Goal: Task Accomplishment & Management: Complete application form

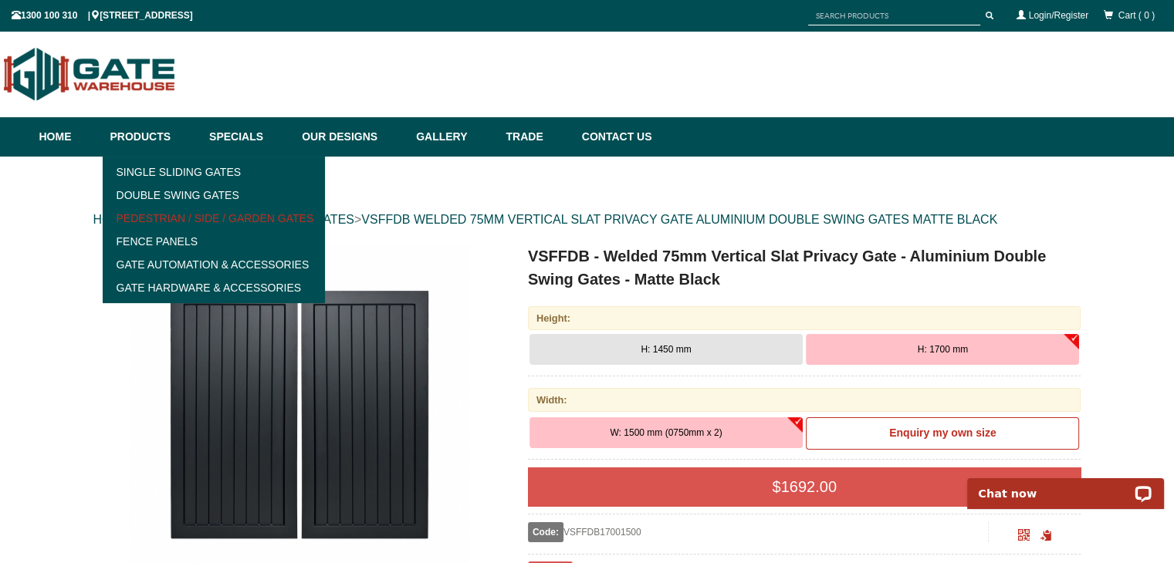
click at [187, 213] on link "Pedestrian / Side / Garden Gates" at bounding box center [214, 218] width 214 height 23
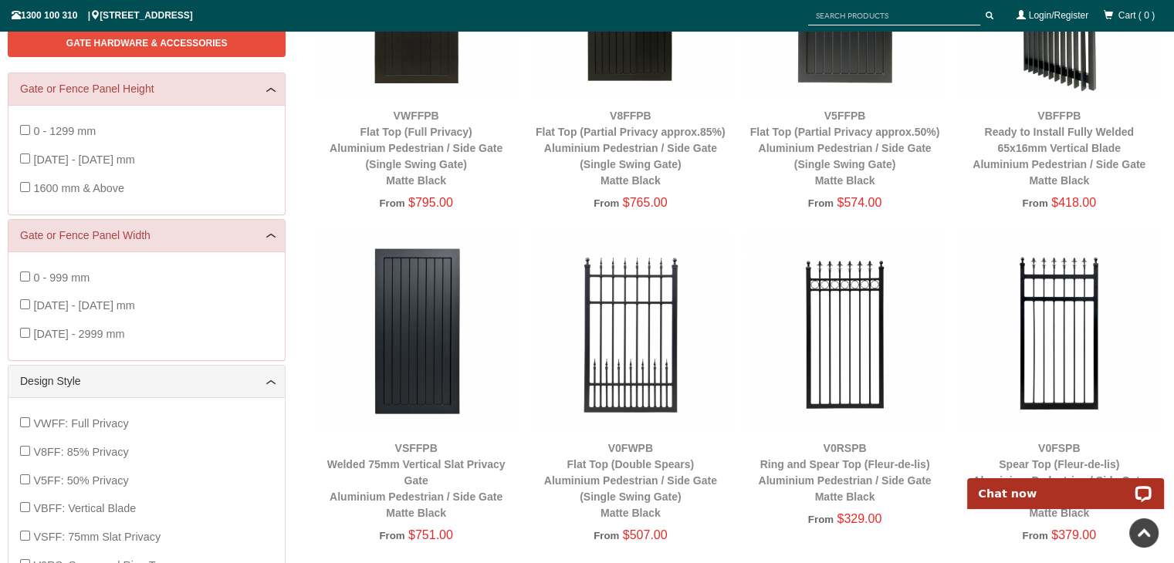
scroll to position [407, 0]
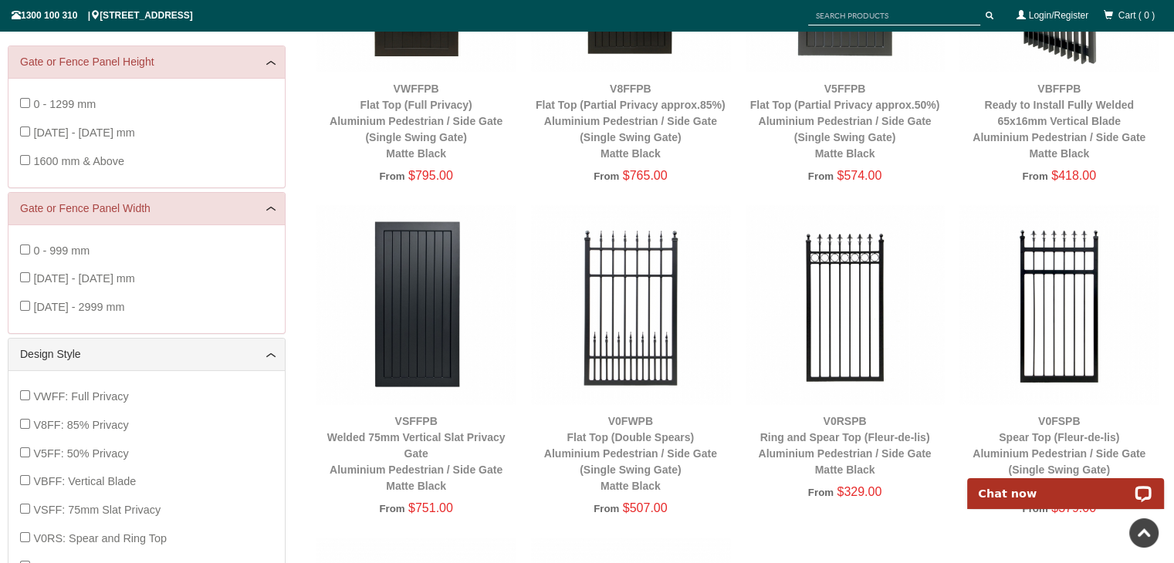
click at [421, 370] on img at bounding box center [415, 304] width 199 height 199
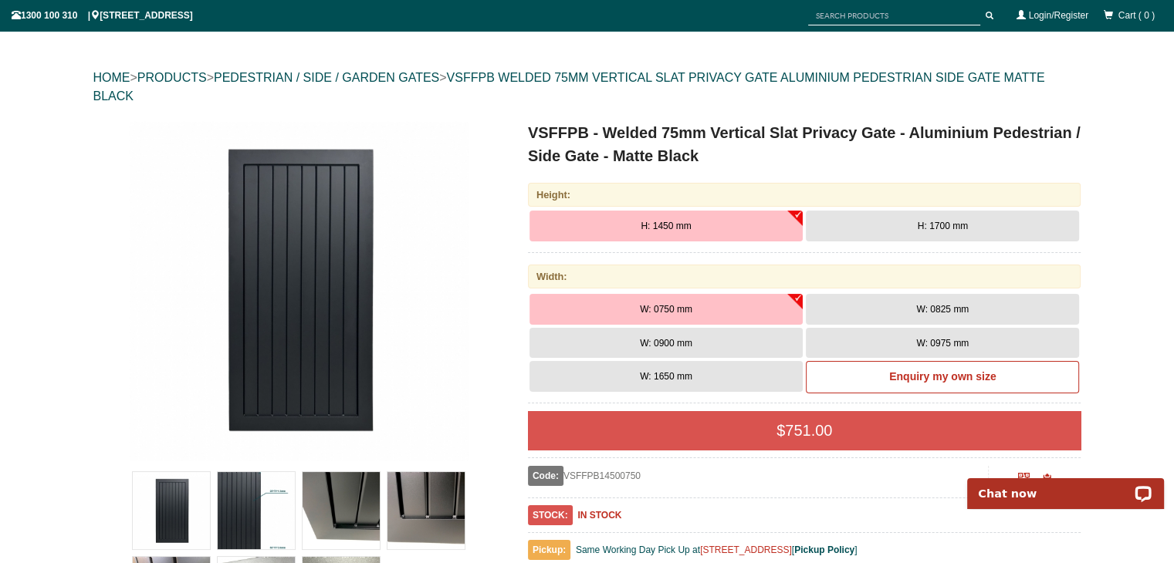
scroll to position [193, 0]
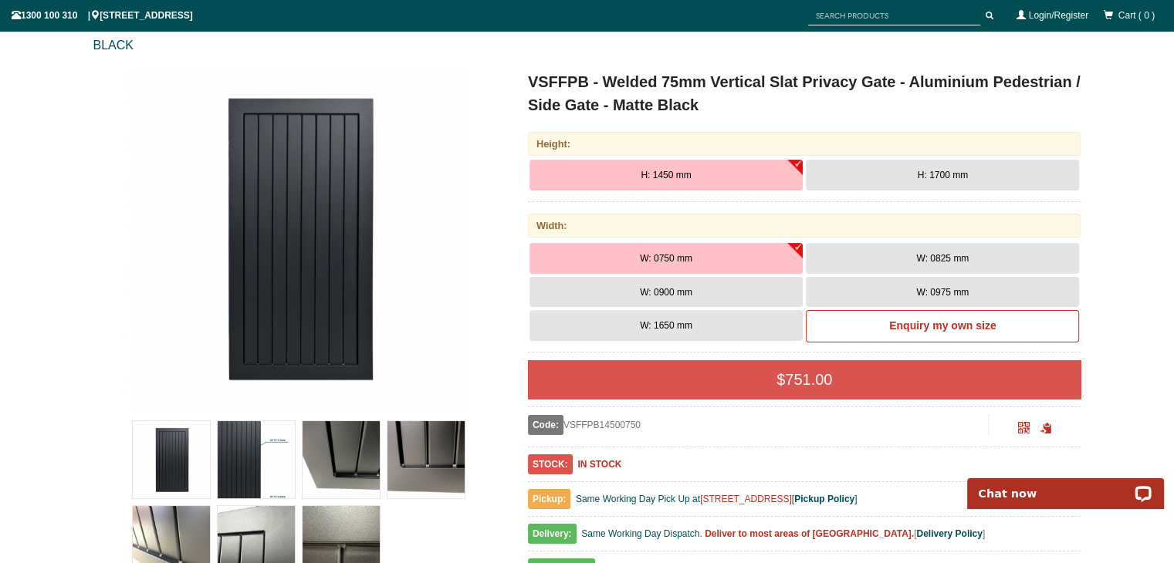
click at [324, 265] on img at bounding box center [299, 240] width 340 height 340
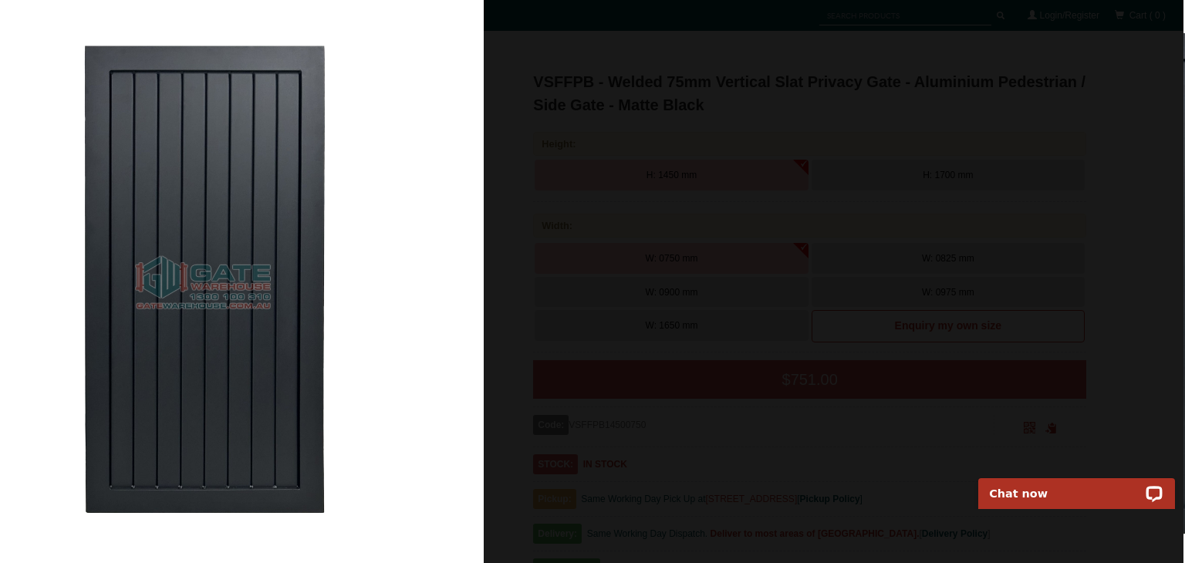
drag, startPoint x: 854, startPoint y: 288, endPoint x: 395, endPoint y: 263, distance: 459.9
click at [395, 263] on img at bounding box center [202, 281] width 563 height 563
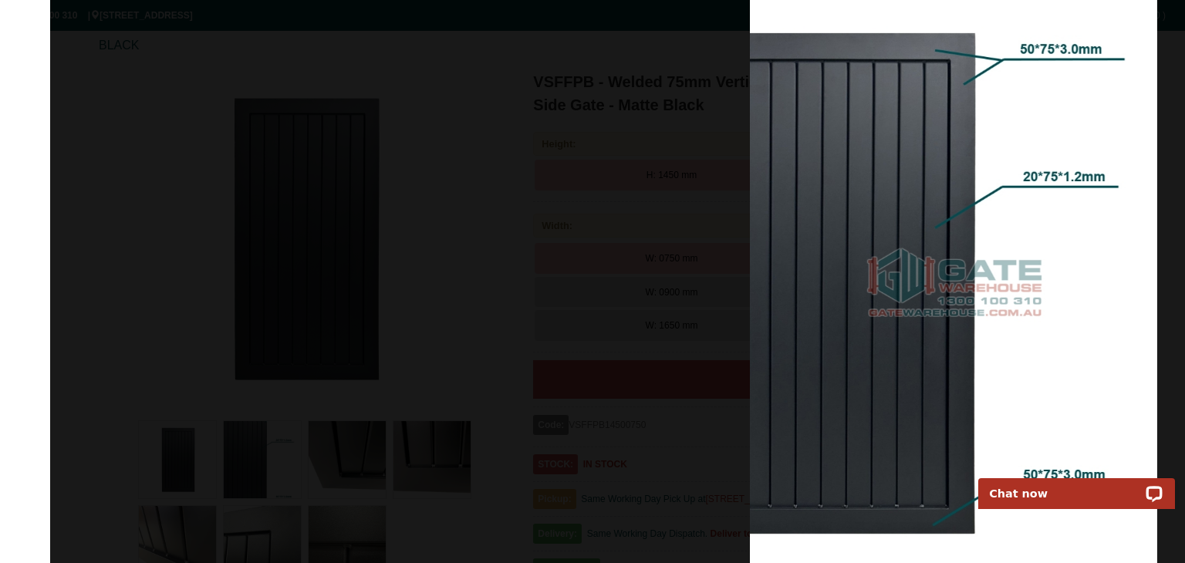
drag, startPoint x: 801, startPoint y: 330, endPoint x: 0, endPoint y: 235, distance: 806.6
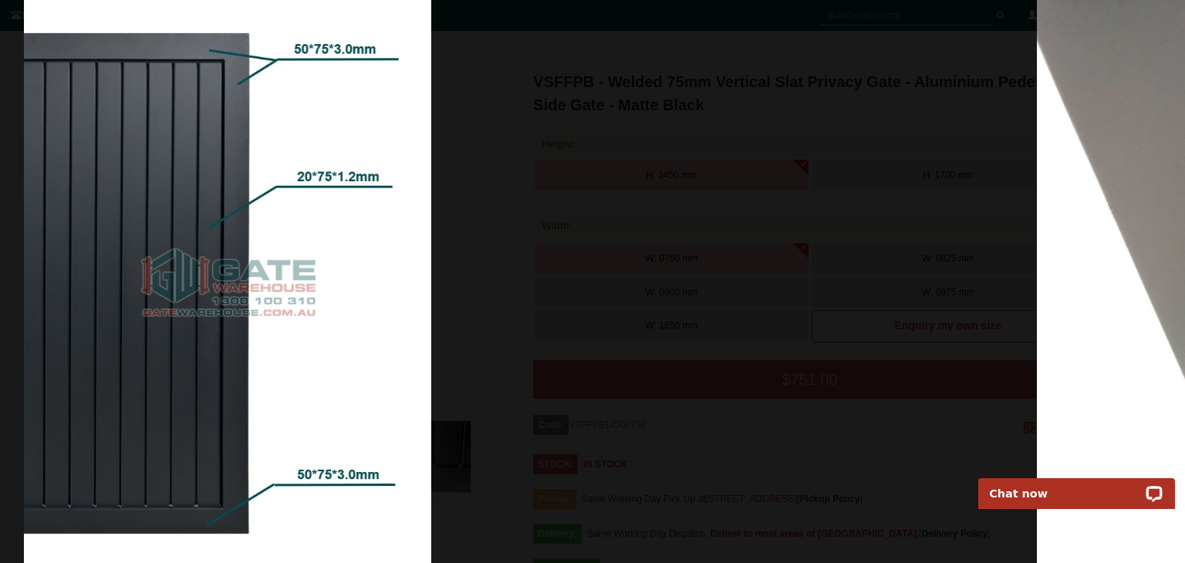
drag, startPoint x: 746, startPoint y: 266, endPoint x: 287, endPoint y: 223, distance: 460.5
click at [298, 225] on img at bounding box center [227, 281] width 407 height 563
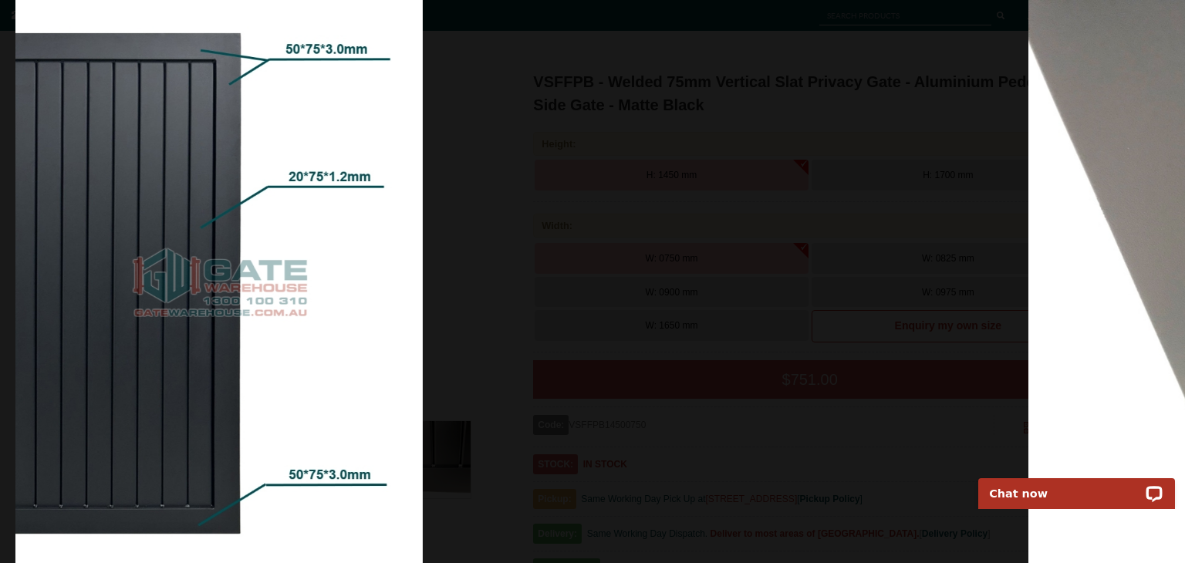
drag, startPoint x: 776, startPoint y: 269, endPoint x: 259, endPoint y: 260, distance: 516.4
click at [259, 262] on img at bounding box center [218, 281] width 407 height 563
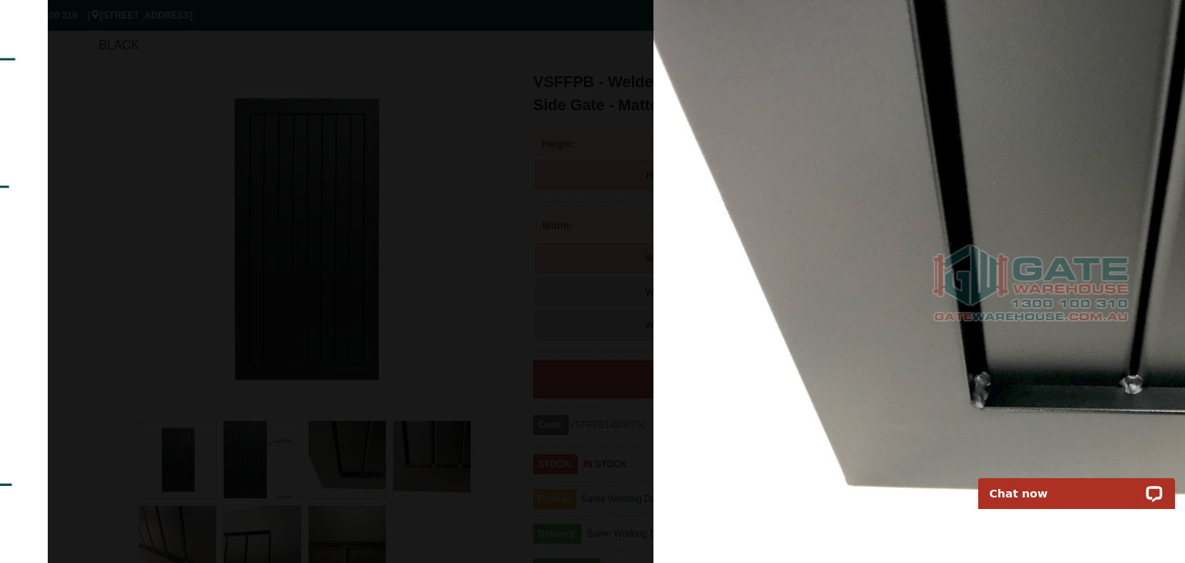
drag, startPoint x: 596, startPoint y: 316, endPoint x: 79, endPoint y: 226, distance: 524.0
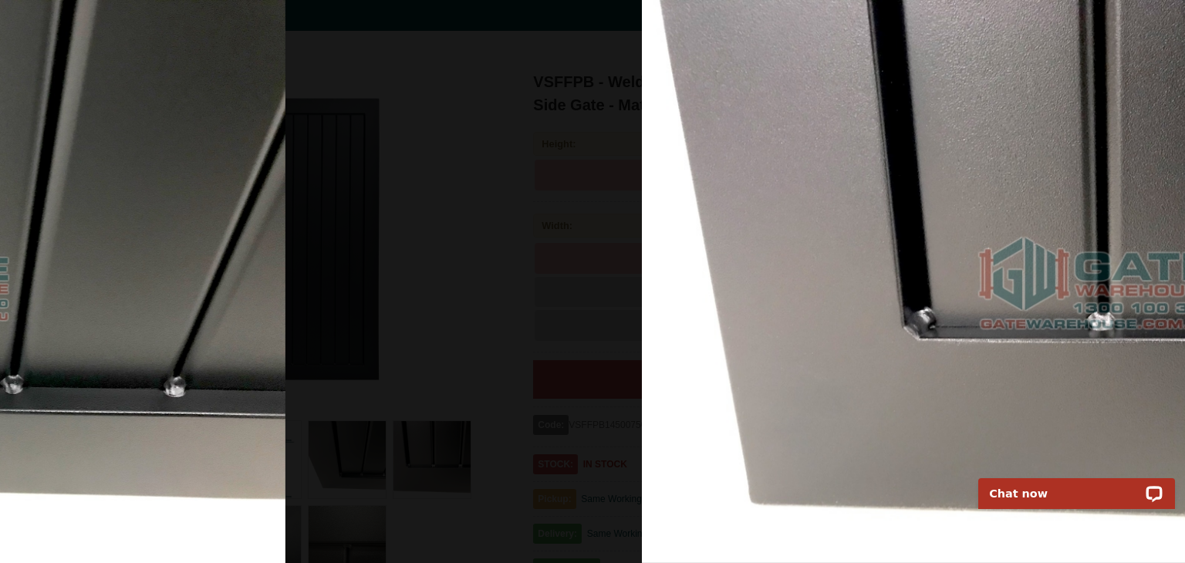
drag, startPoint x: 914, startPoint y: 293, endPoint x: 190, endPoint y: 251, distance: 725.1
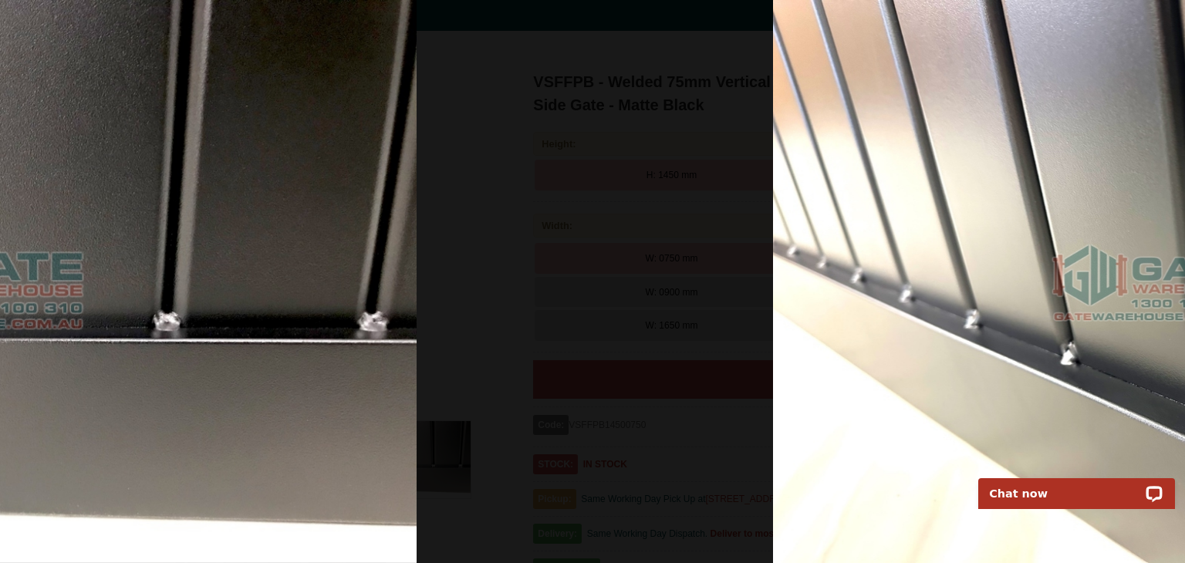
drag, startPoint x: 778, startPoint y: 316, endPoint x: 86, endPoint y: 292, distance: 691.9
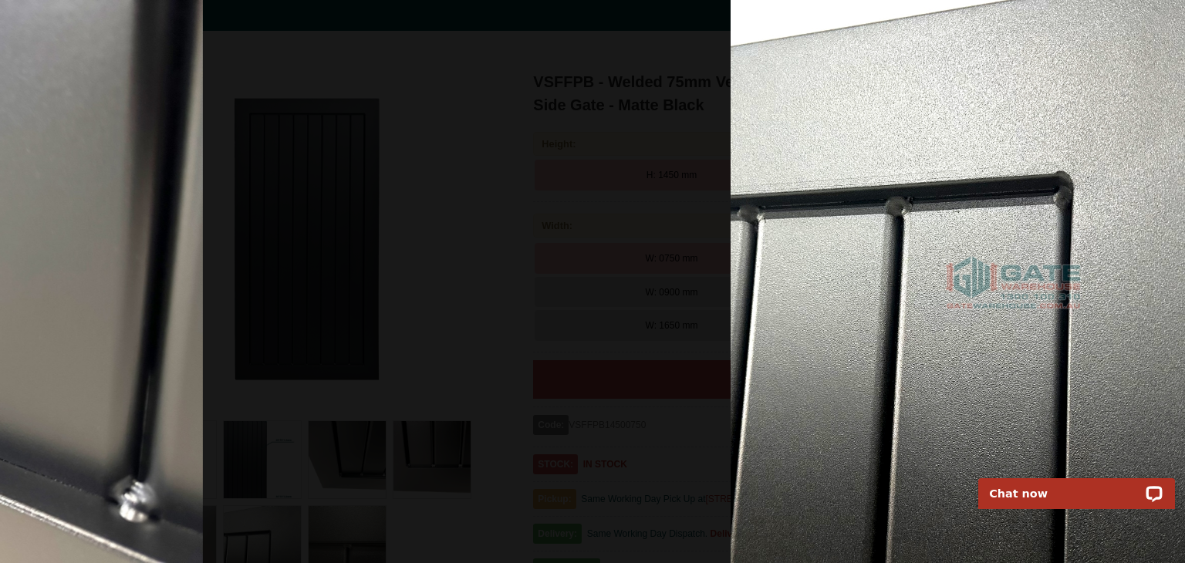
drag, startPoint x: 827, startPoint y: 306, endPoint x: 40, endPoint y: 259, distance: 787.8
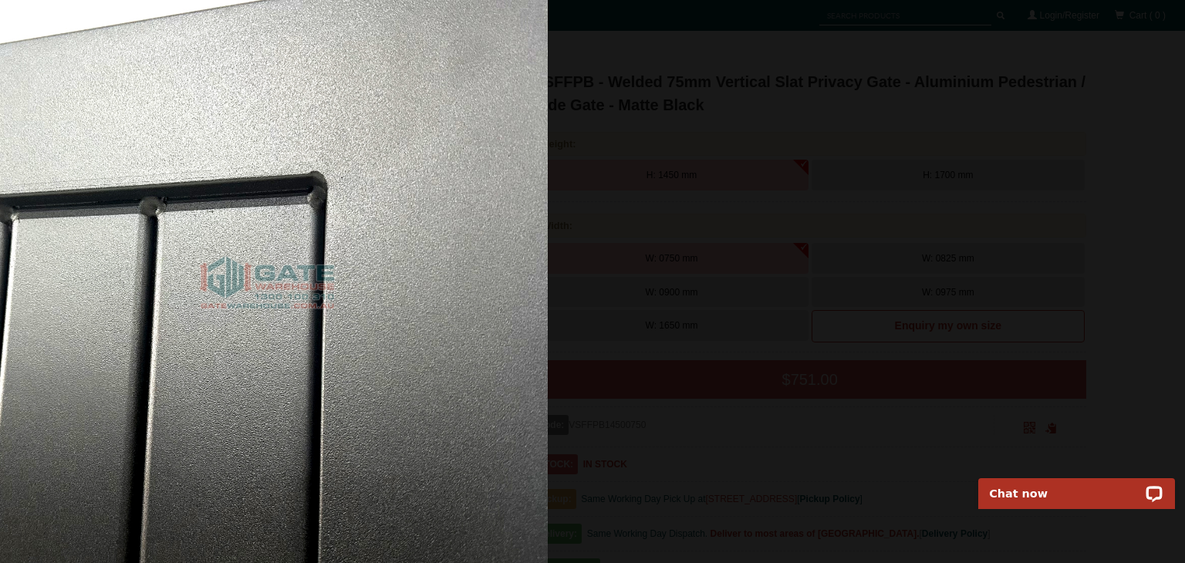
drag, startPoint x: 668, startPoint y: 279, endPoint x: 0, endPoint y: 212, distance: 671.6
click at [0, 212] on img at bounding box center [266, 281] width 563 height 563
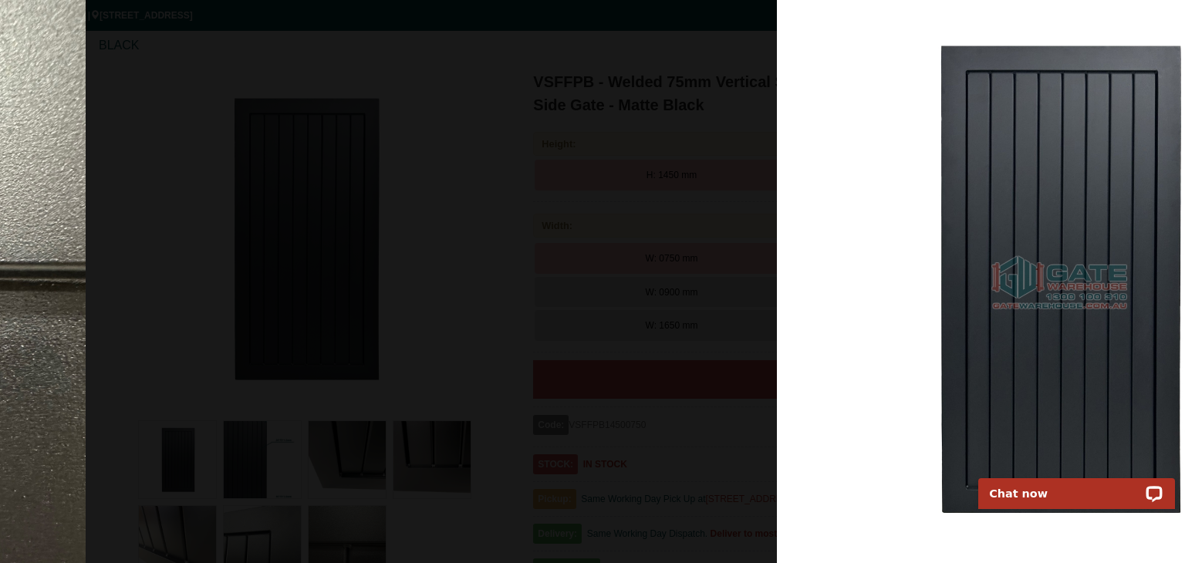
drag, startPoint x: 789, startPoint y: 250, endPoint x: 2, endPoint y: 189, distance: 788.8
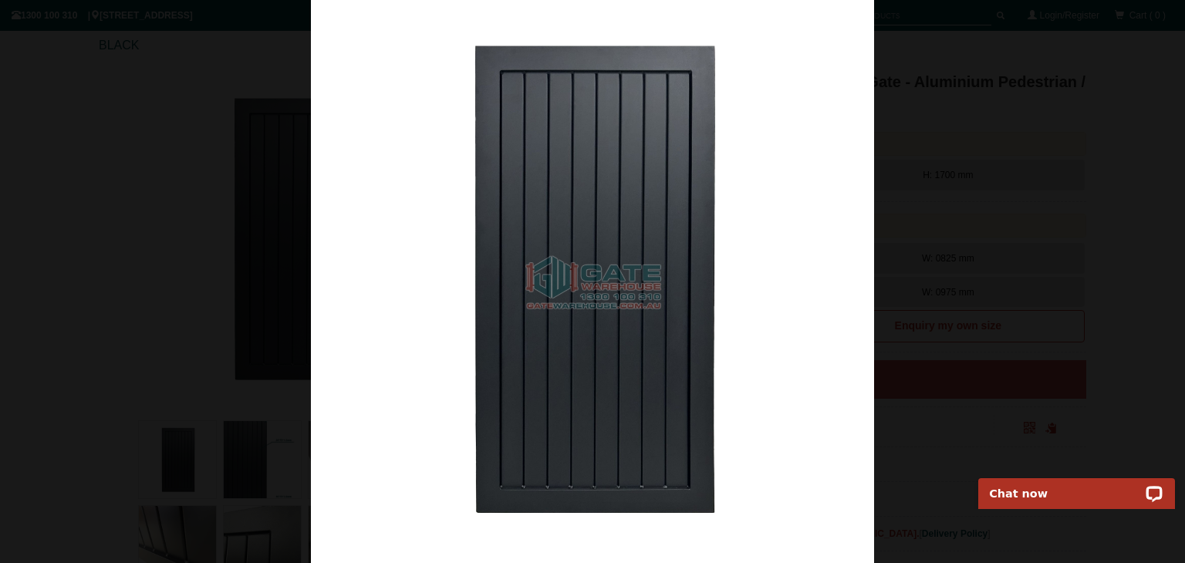
click at [1040, 137] on div at bounding box center [592, 281] width 1185 height 563
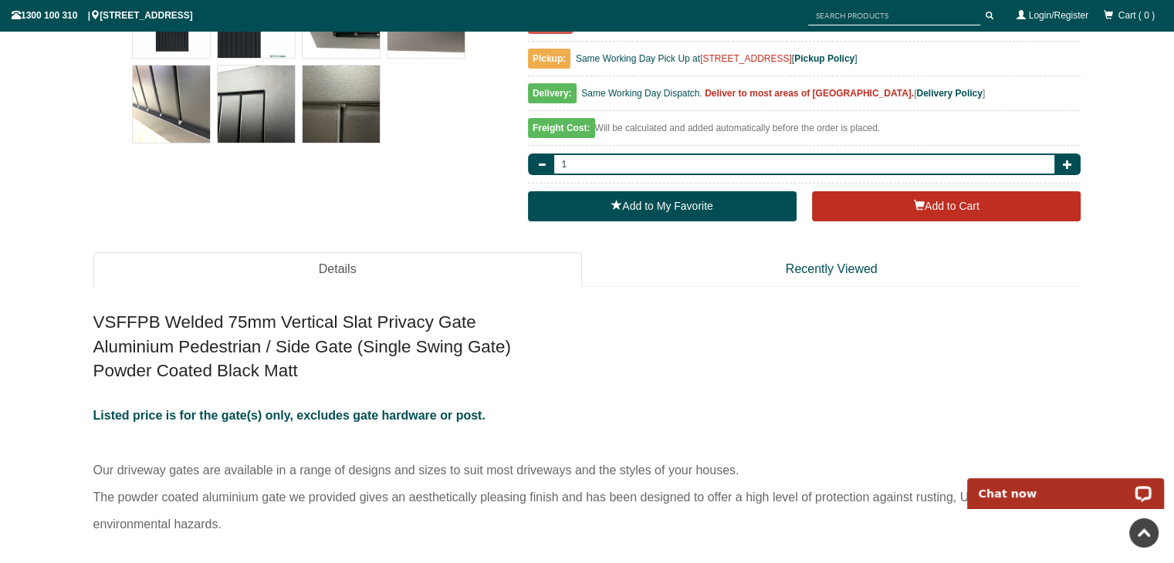
scroll to position [624, 0]
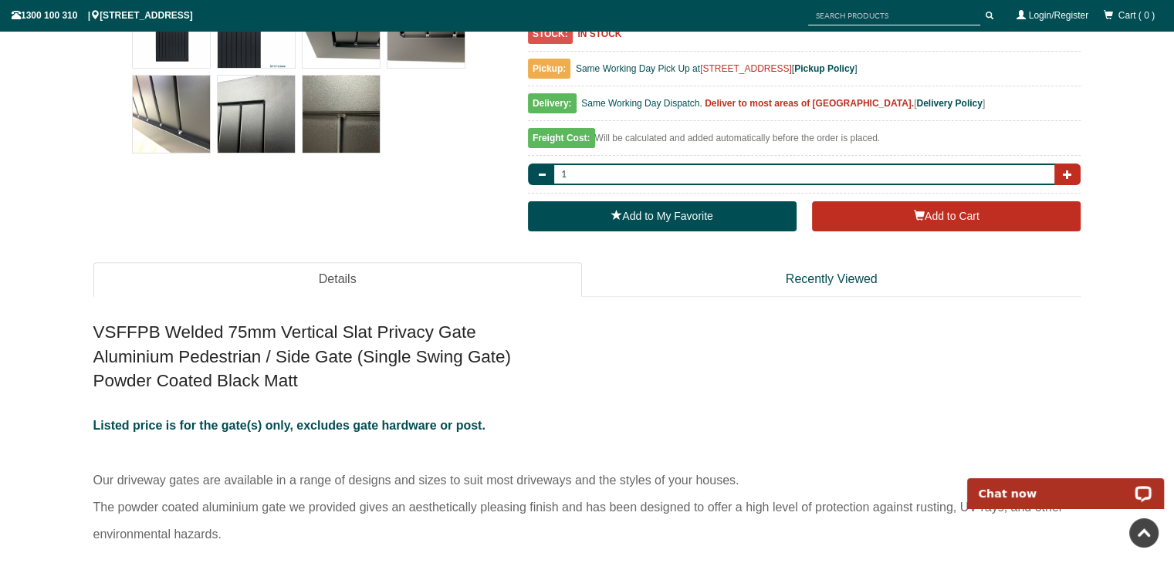
click at [1067, 171] on span "button" at bounding box center [1066, 174] width 9 height 9
type input "2"
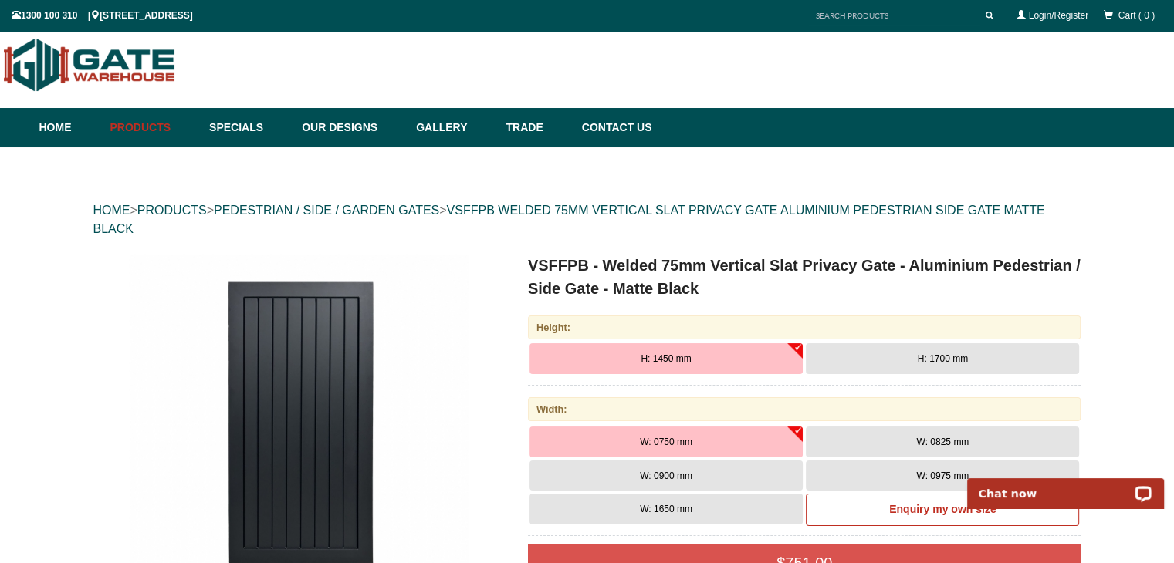
scroll to position [0, 0]
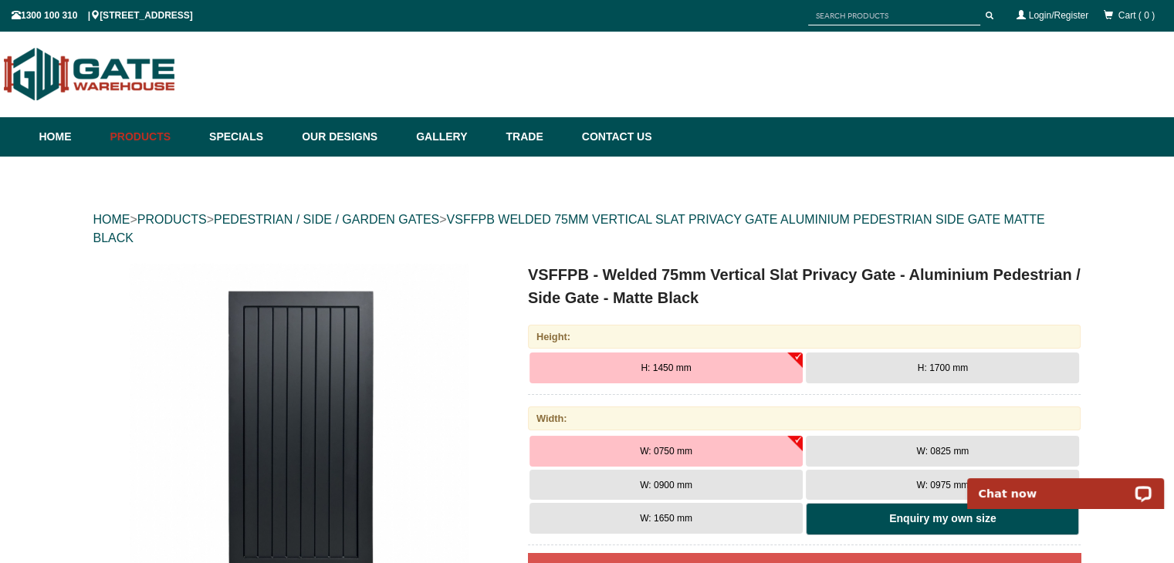
click at [925, 519] on b "Enquiry my own size" at bounding box center [942, 518] width 107 height 12
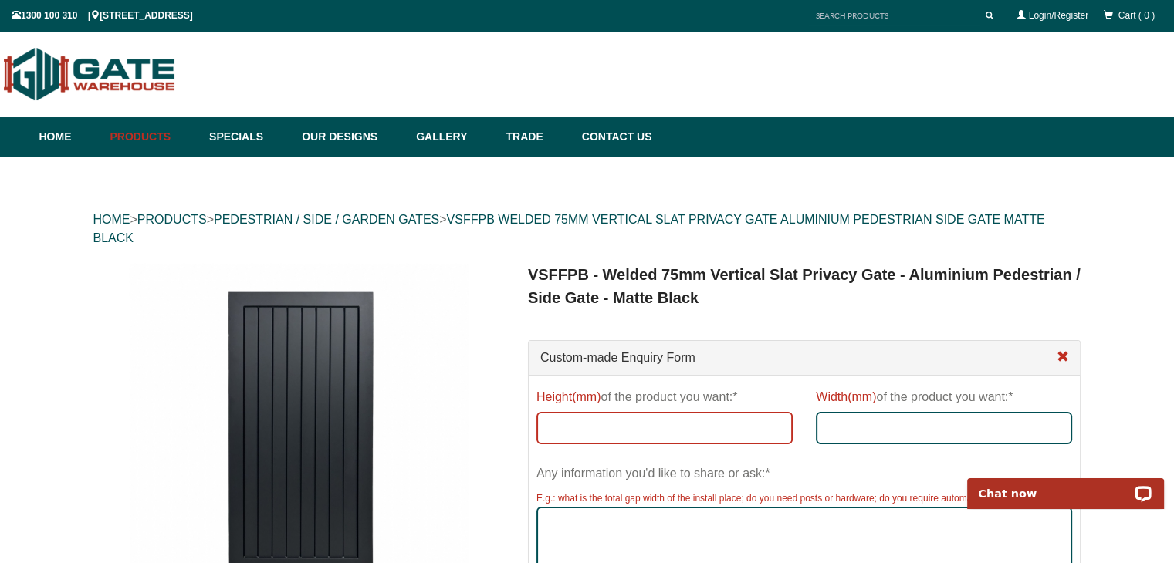
click at [641, 429] on input "Height(mm) of the product you want:*" at bounding box center [664, 428] width 256 height 32
type input "2050"
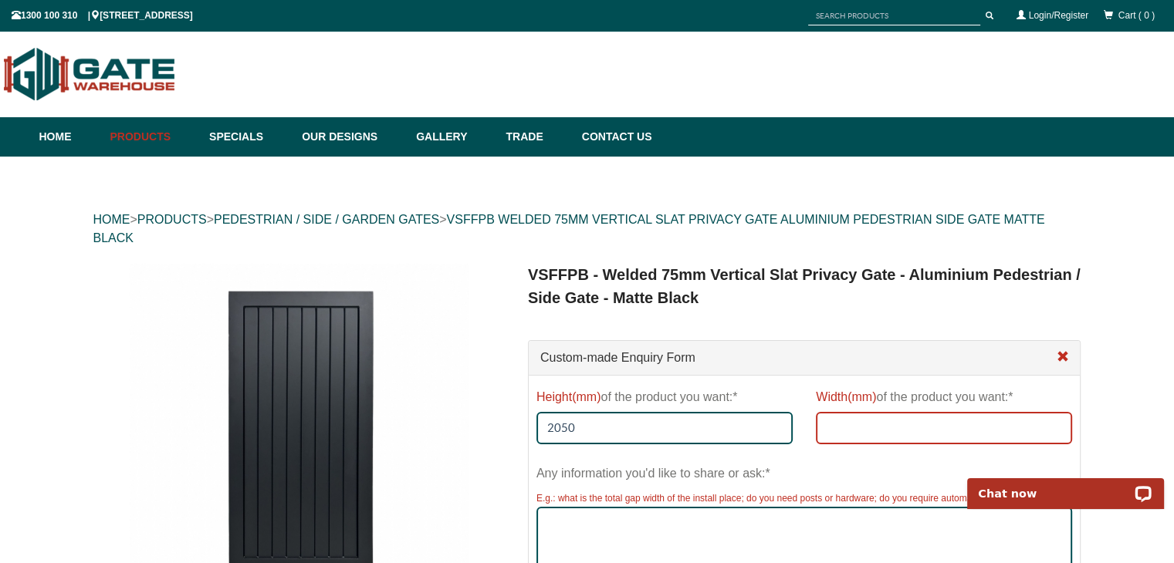
click at [915, 429] on input "Width(mm) of the product you want:*" at bounding box center [944, 428] width 256 height 32
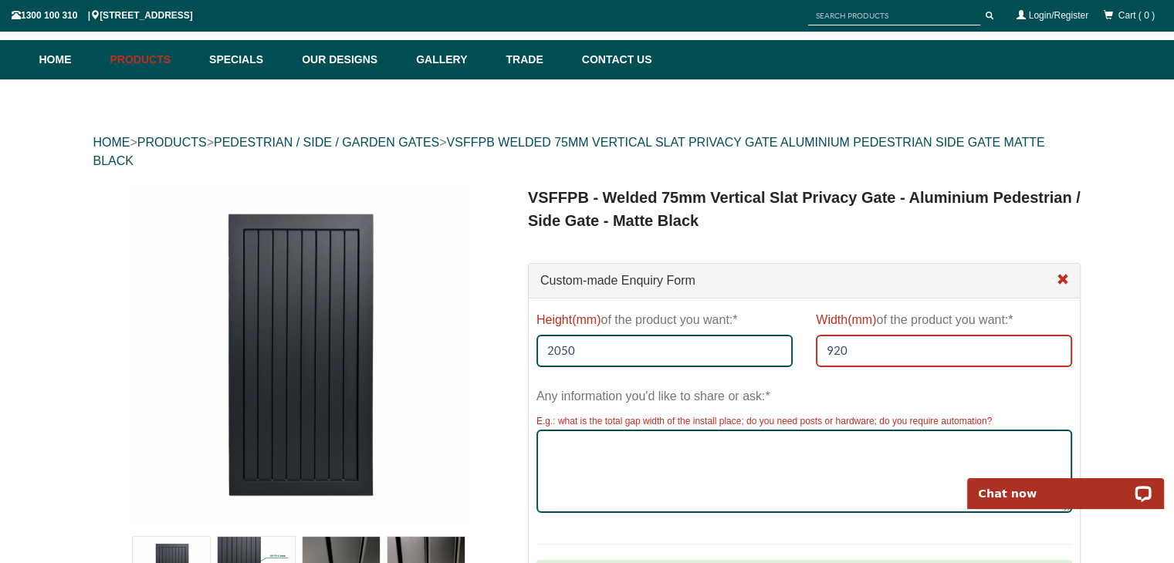
scroll to position [232, 0]
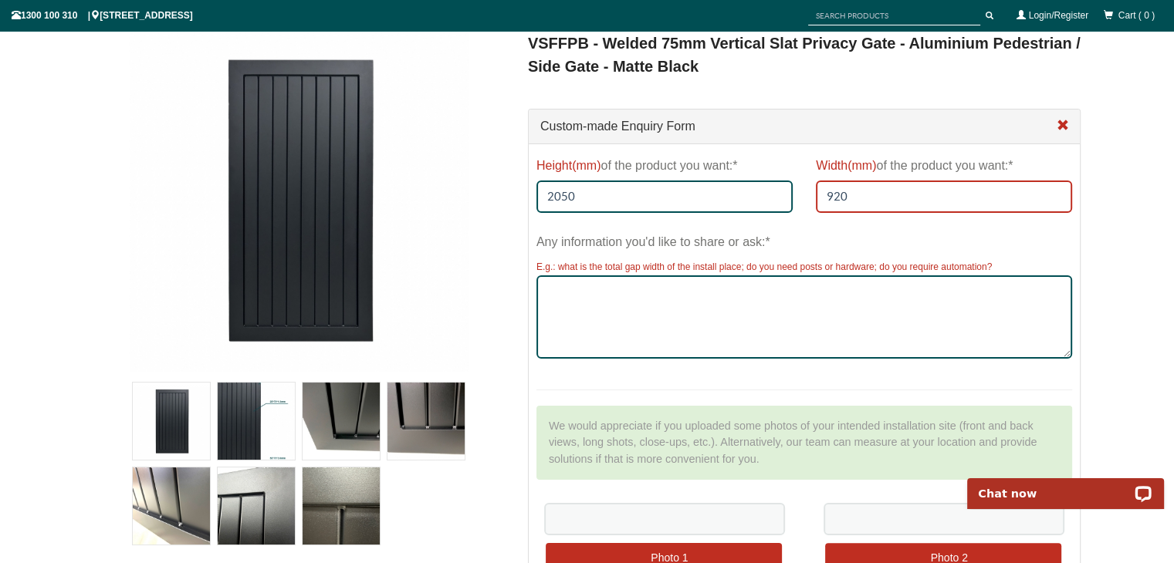
type input "920"
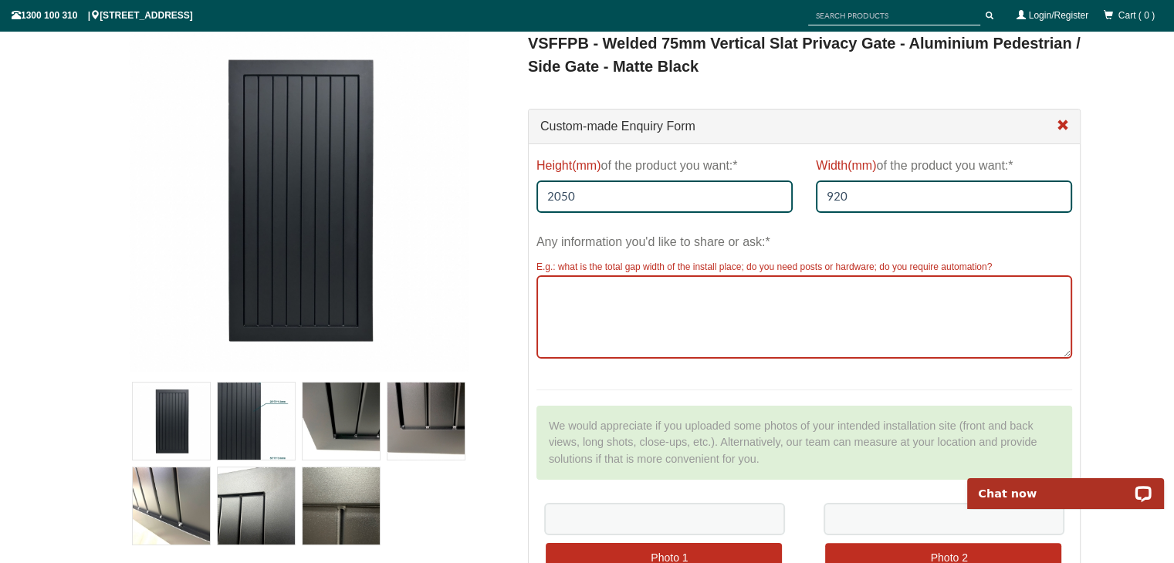
click at [611, 297] on textarea "Any information you'd like to share or ask:*" at bounding box center [804, 317] width 536 height 83
click at [692, 289] on textarea "What would you recommend if installing" at bounding box center [804, 317] width 536 height 83
click at [628, 293] on textarea "What would you recommend if installing" at bounding box center [804, 317] width 536 height 83
click at [698, 290] on textarea "What would your recommend if installing" at bounding box center [804, 317] width 536 height 83
click at [869, 287] on textarea "What would your recommended method of fixing if installing" at bounding box center [804, 317] width 536 height 83
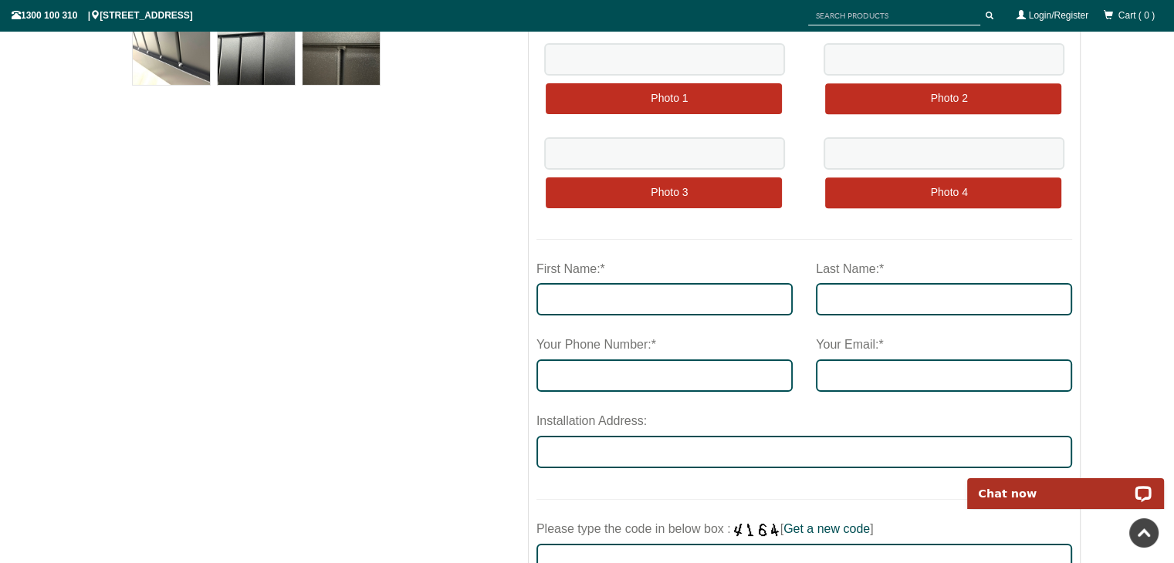
scroll to position [695, 0]
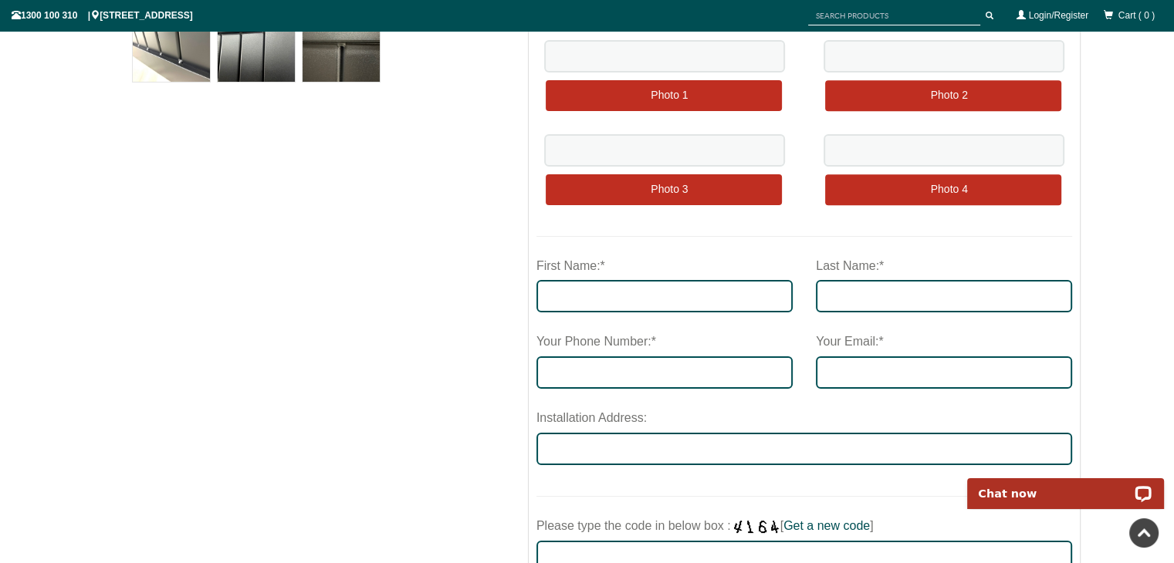
type textarea "What would your recommended method of fixing if installing in between brick wal…"
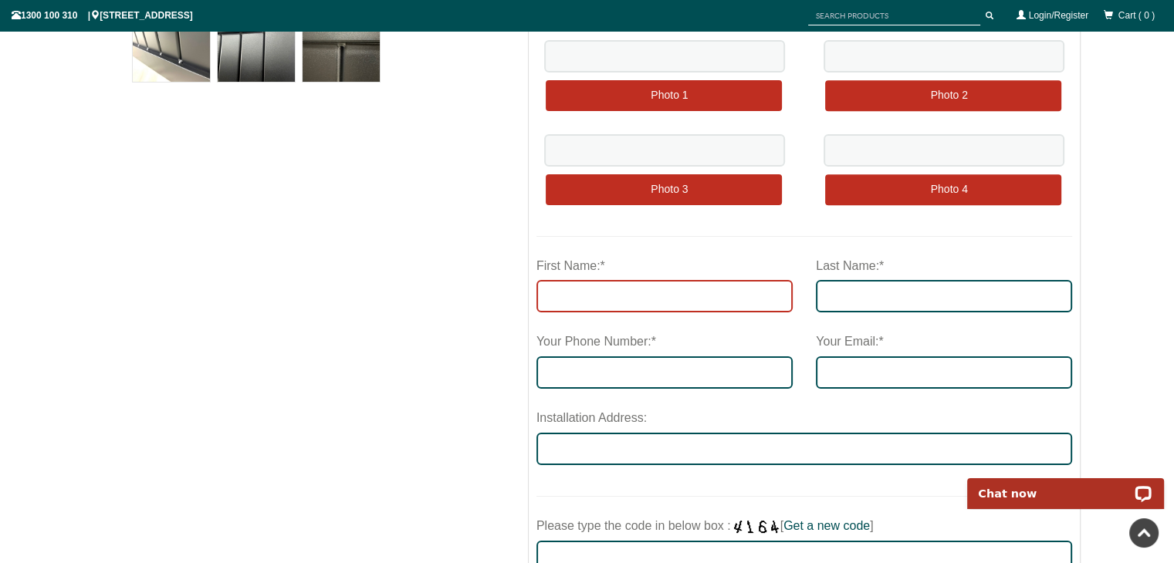
click at [647, 297] on input "First Name:*" at bounding box center [664, 296] width 256 height 32
type input "Ashley"
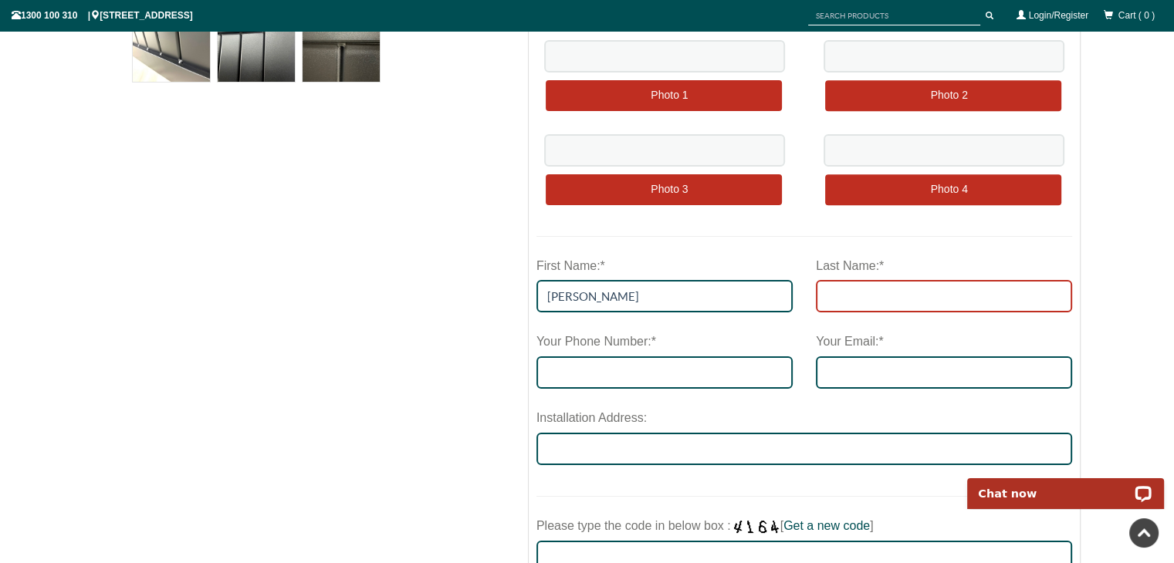
type input "Heard"
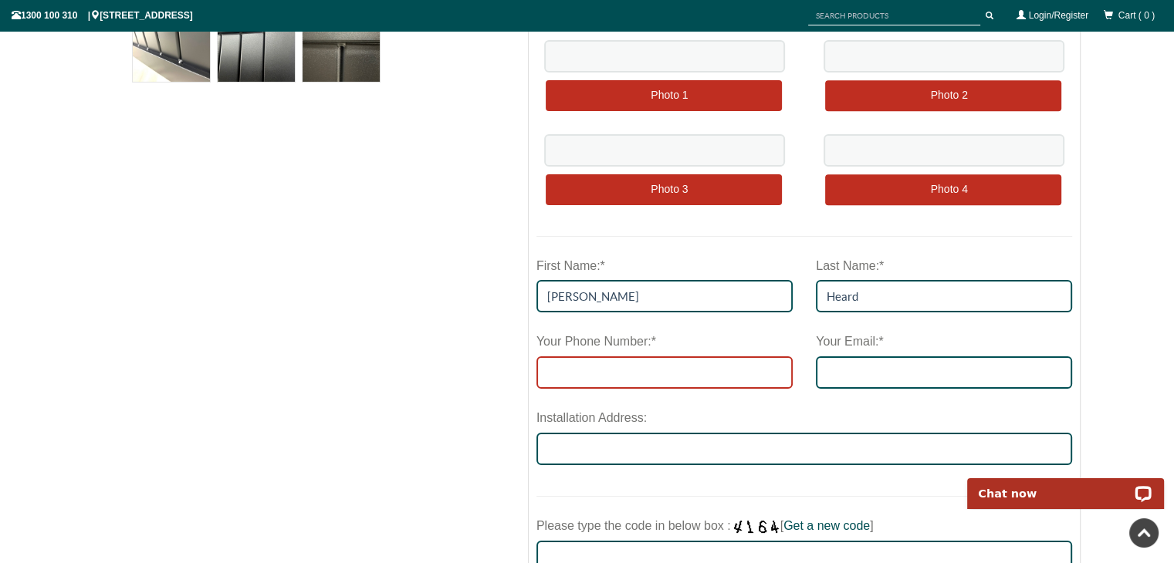
type input "0418125131"
type input "ashley.heard@gjgardner.com.au"
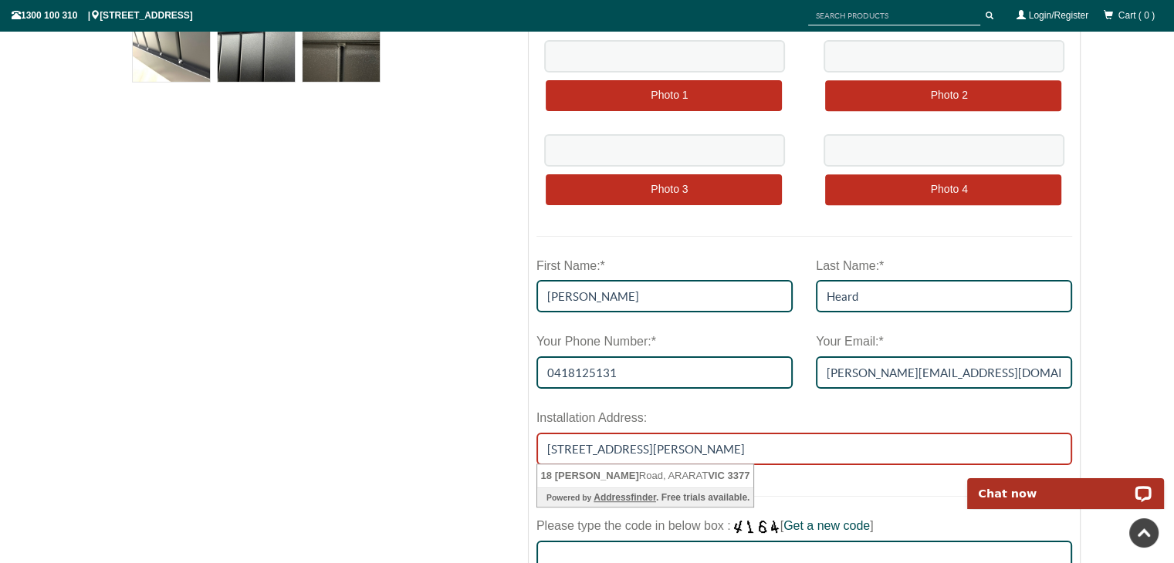
click at [685, 443] on input "18 Brewster RoadARARAT Victoria 3377" at bounding box center [804, 449] width 536 height 32
drag, startPoint x: 766, startPoint y: 451, endPoint x: 545, endPoint y: 453, distance: 220.7
click at [545, 453] on input "18 Brewster RoadARARAT Victoria 3377" at bounding box center [804, 449] width 536 height 32
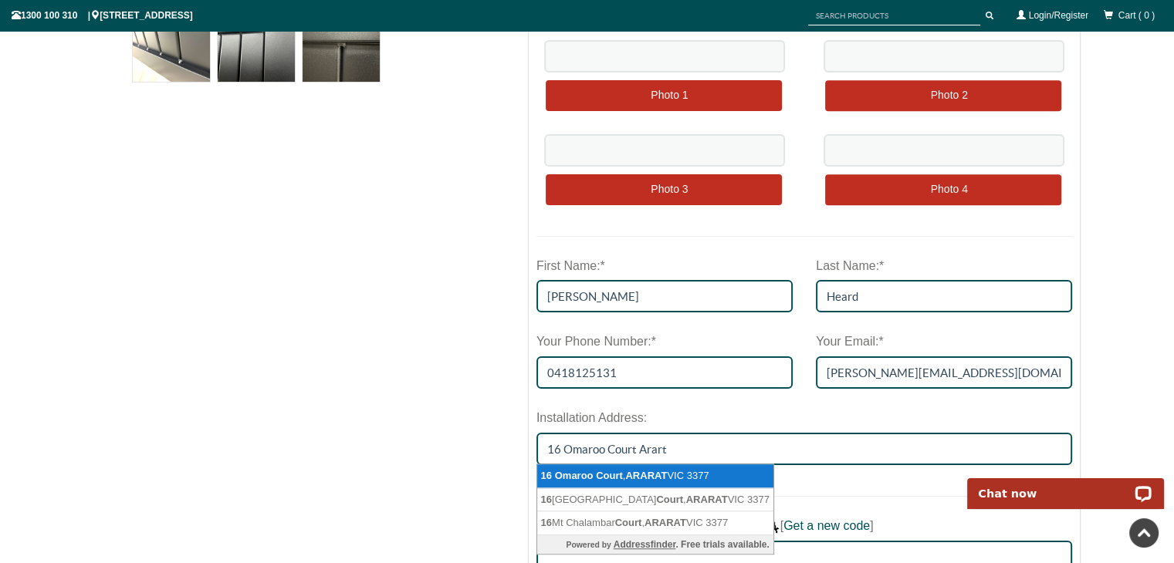
click at [716, 475] on li "16 Omaroo Court , ARARAT VIC 3377" at bounding box center [655, 477] width 236 height 24
type input "16 Omaroo Court, ARARAT VIC 3377"
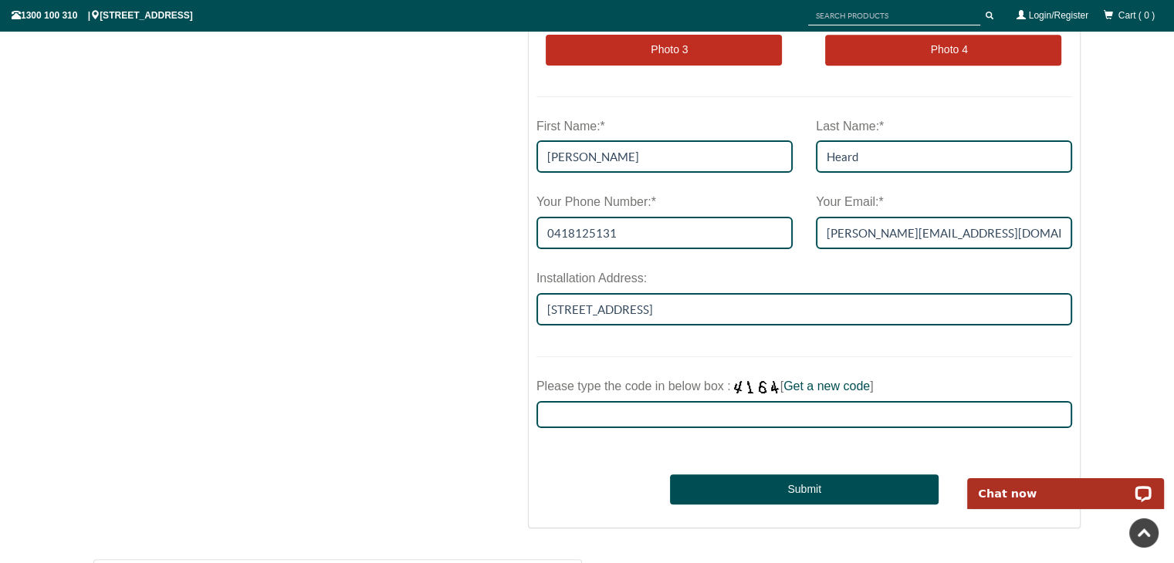
scroll to position [849, 0]
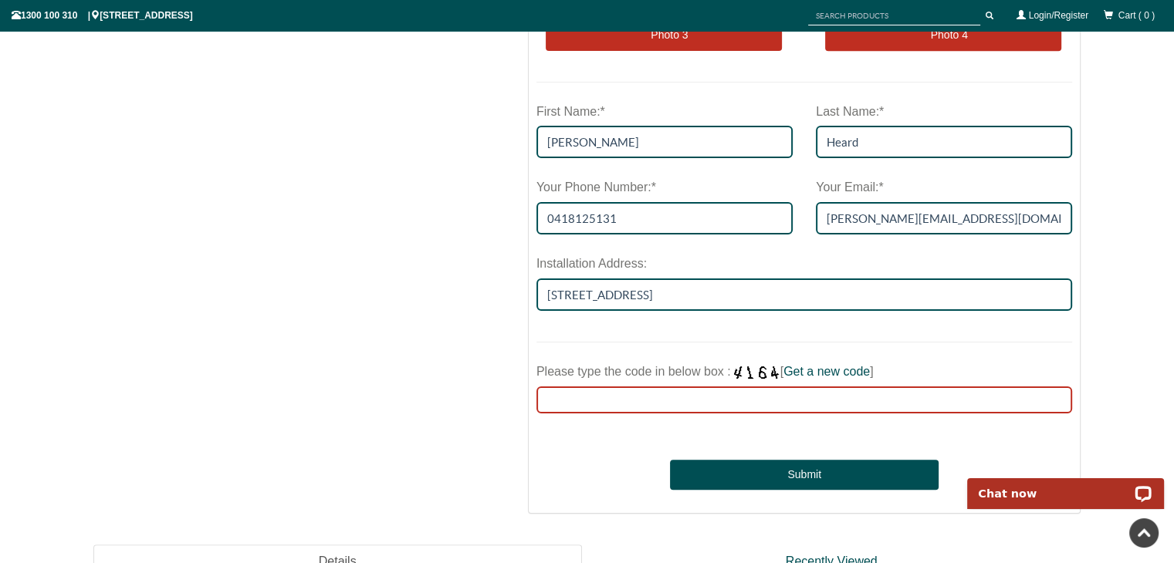
click at [617, 406] on input "Please type the code in below box : [ Get a new code ]" at bounding box center [804, 400] width 536 height 27
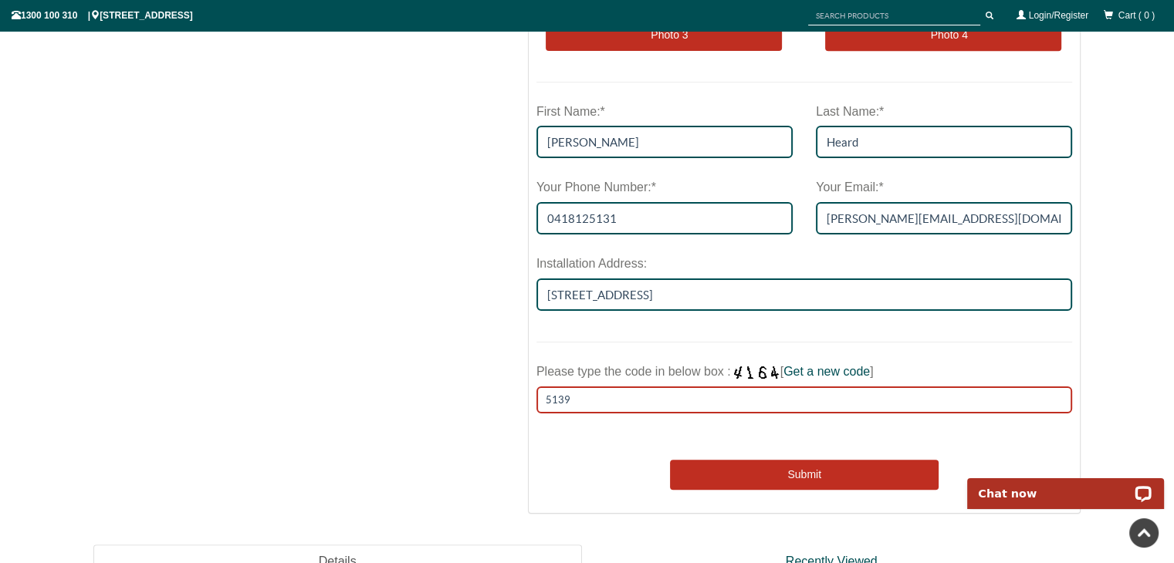
type input "5139"
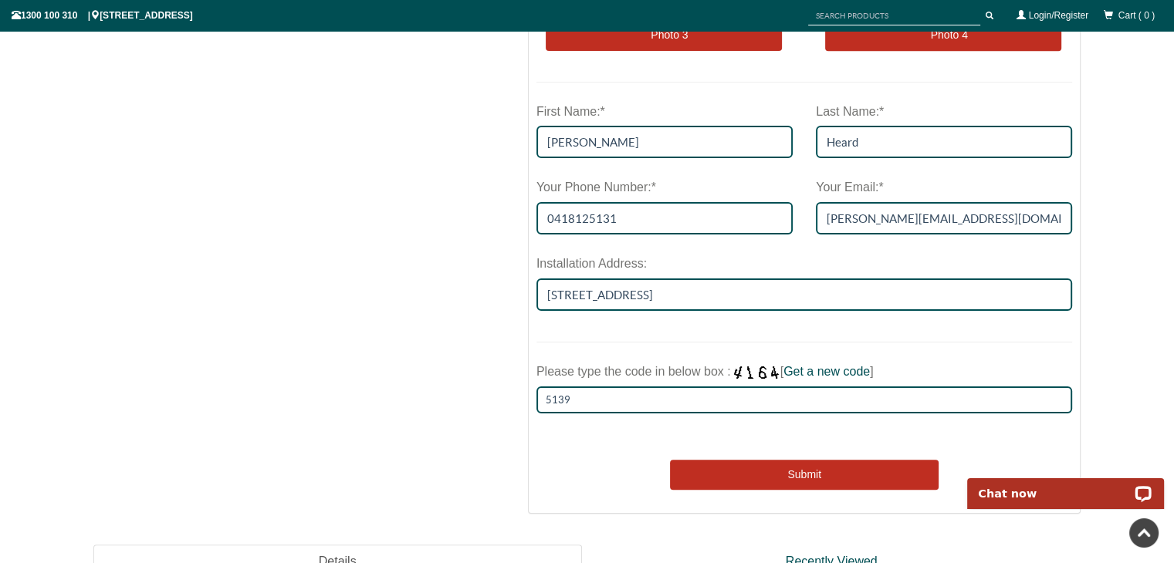
click at [805, 472] on button "Submit" at bounding box center [804, 475] width 268 height 31
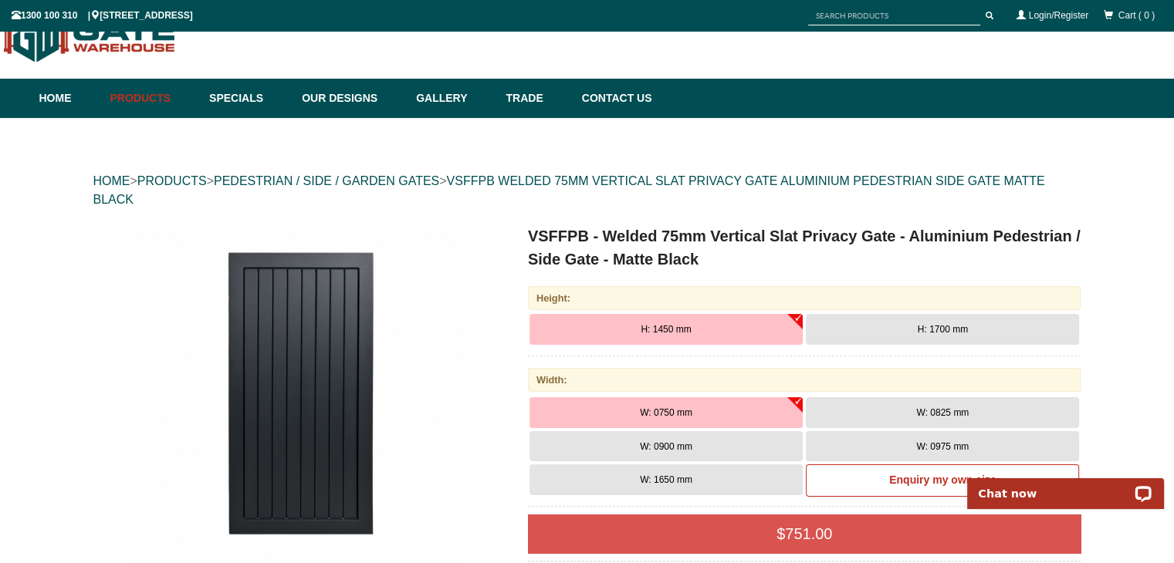
click at [670, 448] on span "W: 0900 mm" at bounding box center [666, 446] width 52 height 11
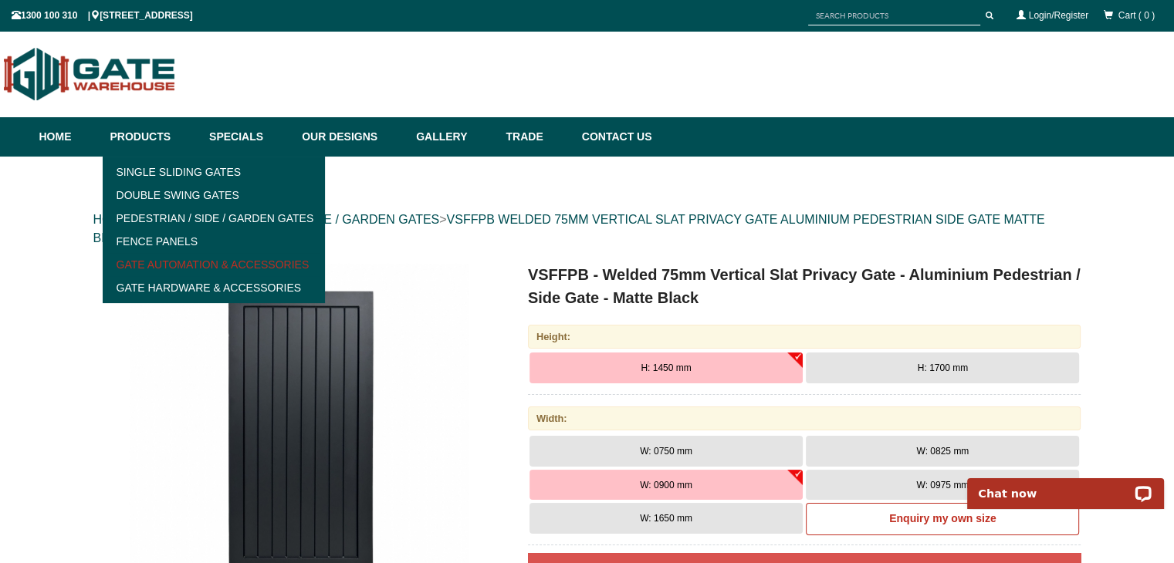
click at [171, 268] on link "Gate Automation & Accessories" at bounding box center [214, 264] width 214 height 23
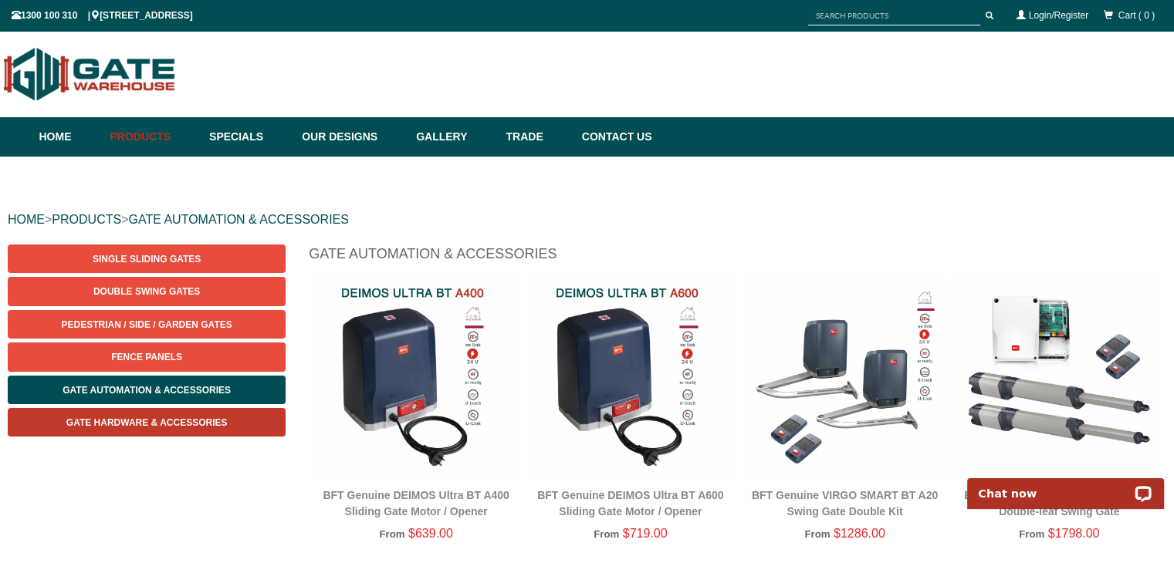
click at [144, 419] on span "Gate Hardware & Accessories" at bounding box center [146, 423] width 161 height 11
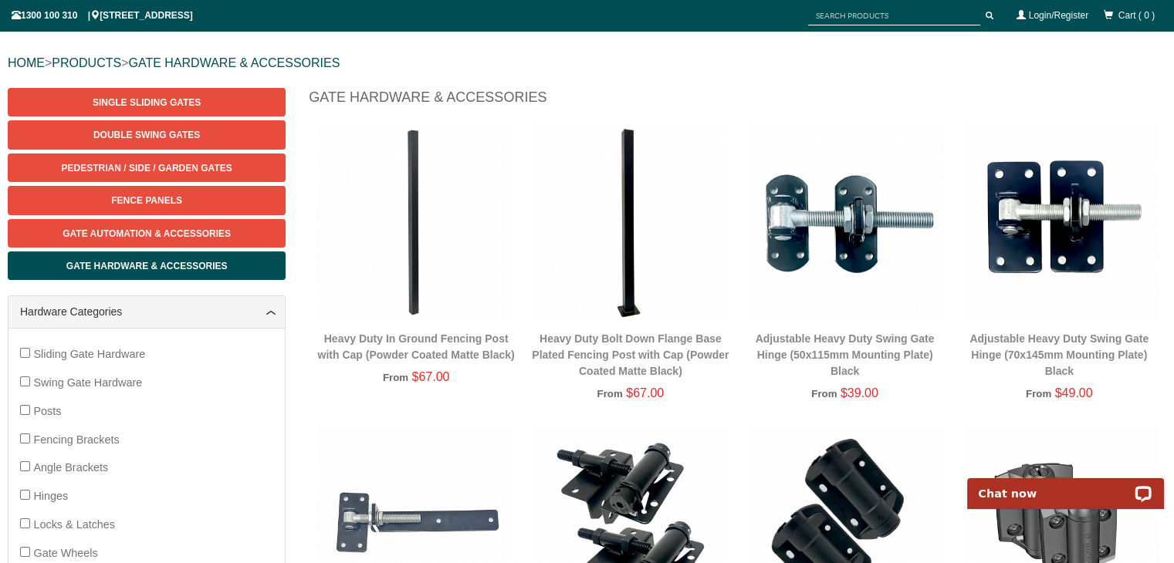
scroll to position [79, 0]
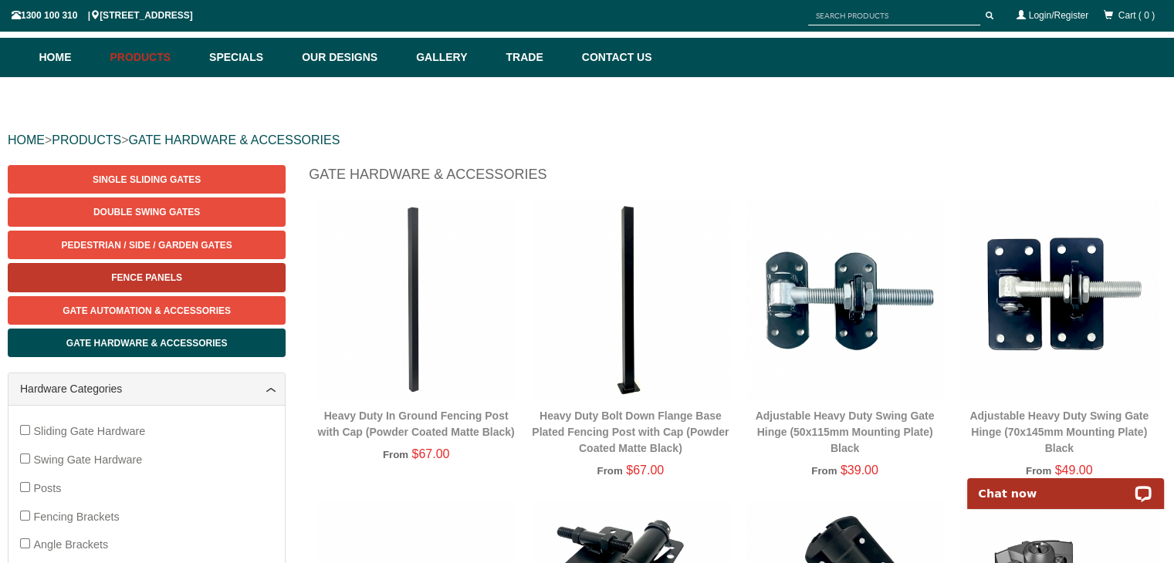
click at [154, 272] on link "Fence Panels" at bounding box center [147, 277] width 278 height 29
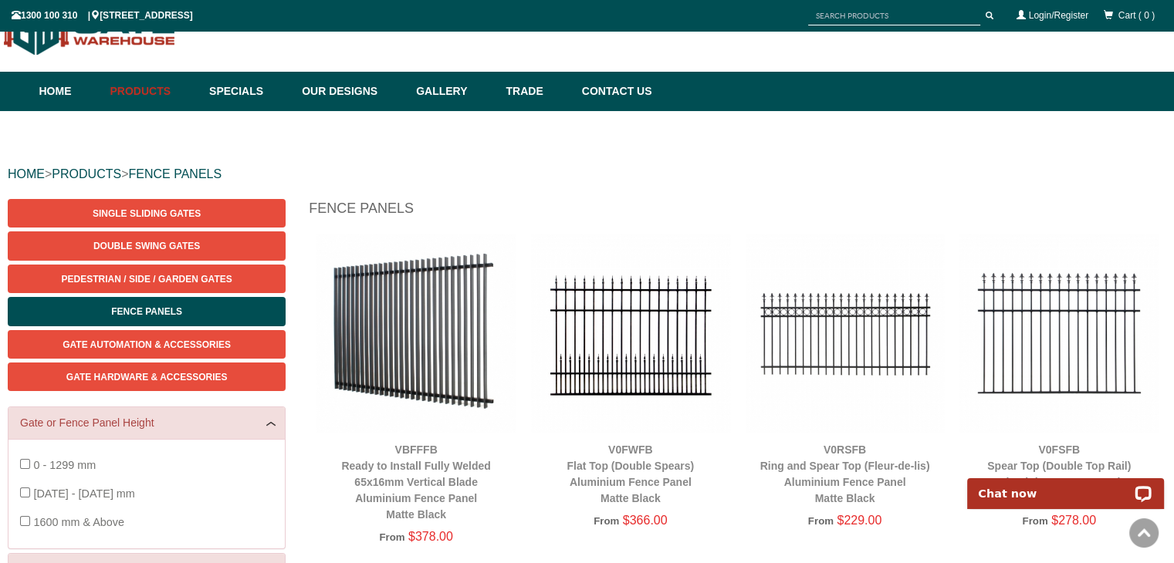
scroll to position [39, 0]
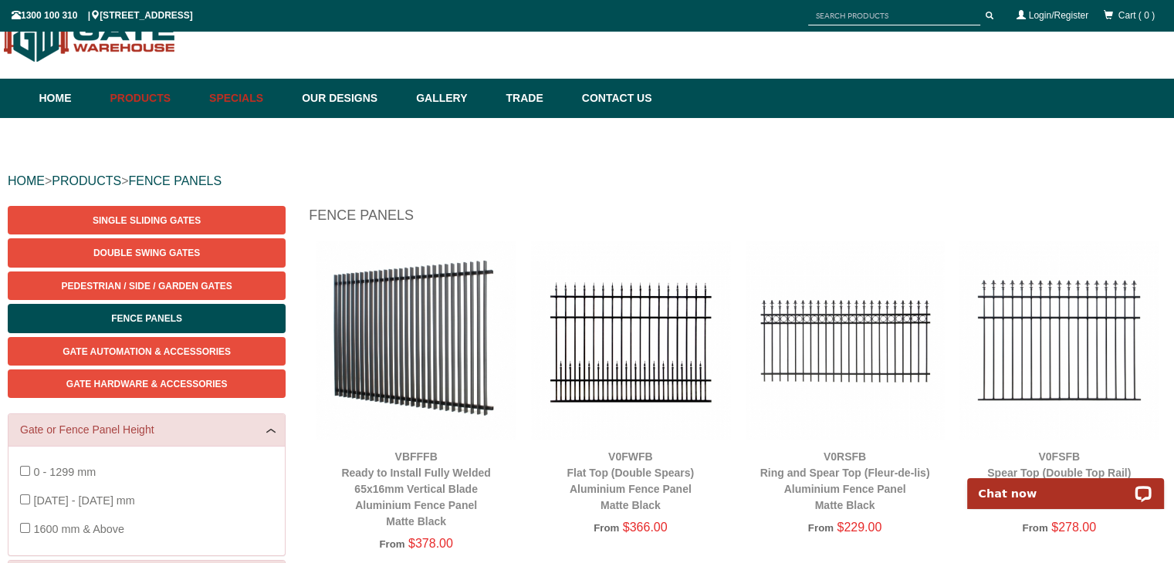
click at [250, 100] on link "Specials" at bounding box center [247, 98] width 93 height 39
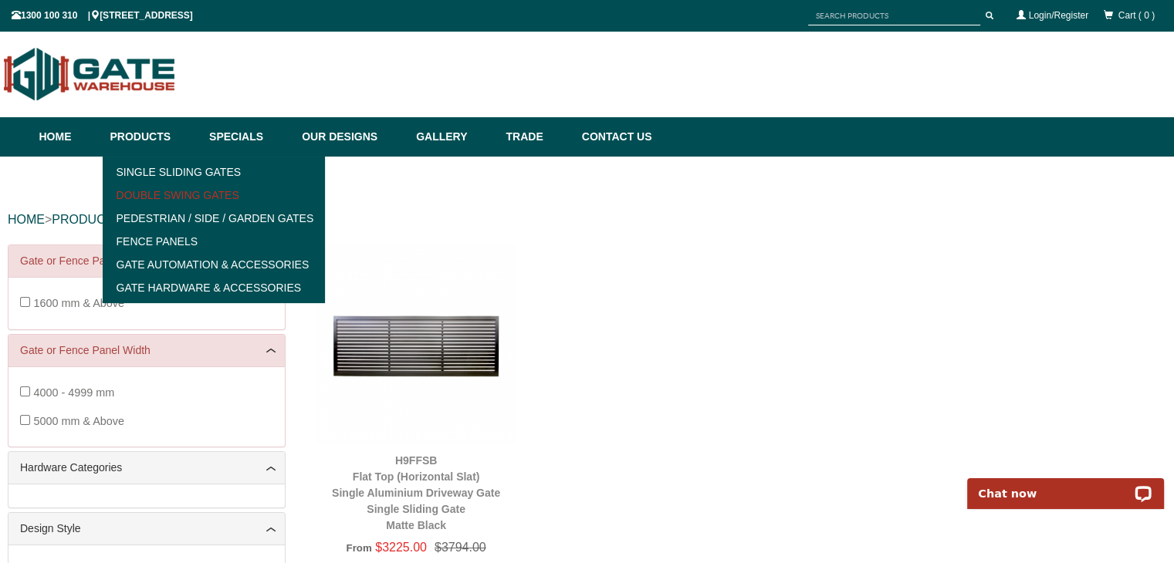
click at [154, 192] on link "Double Swing Gates" at bounding box center [214, 195] width 214 height 23
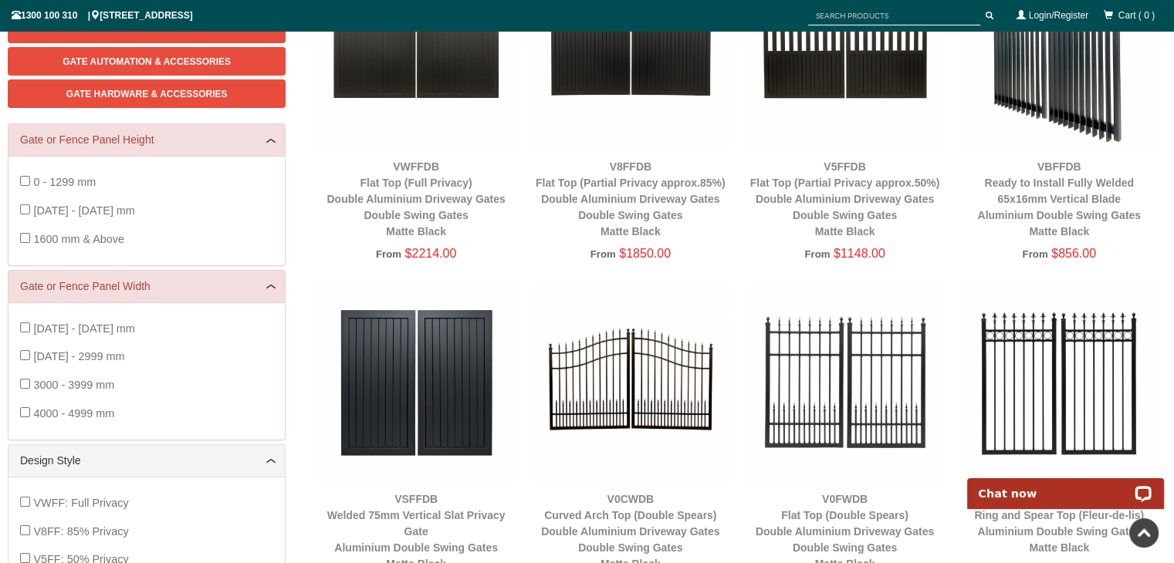
scroll to position [252, 0]
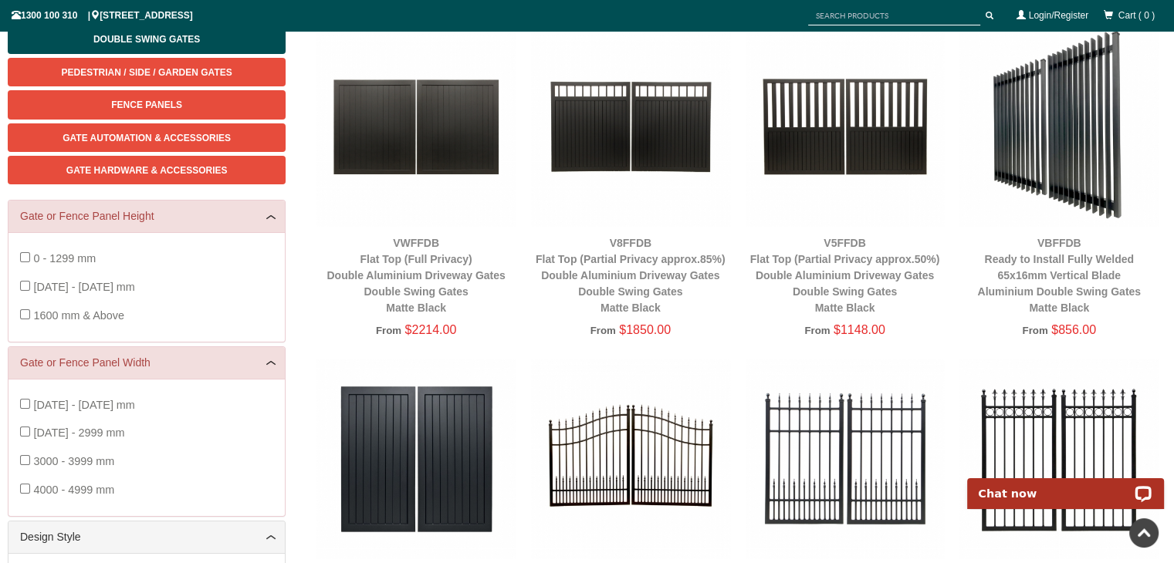
click at [799, 132] on img at bounding box center [845, 126] width 199 height 199
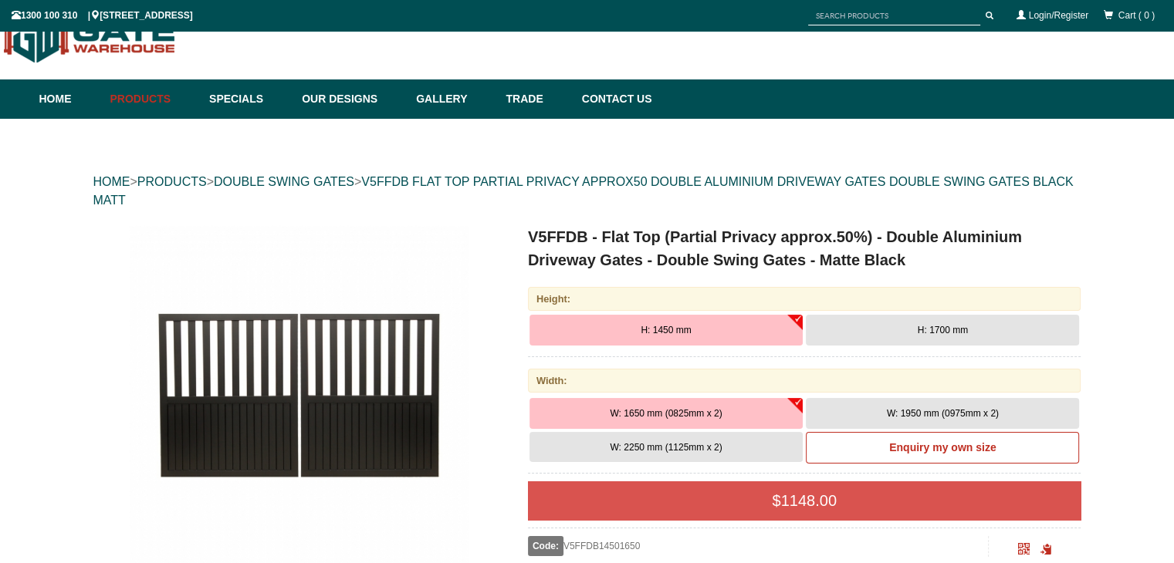
scroll to position [39, 0]
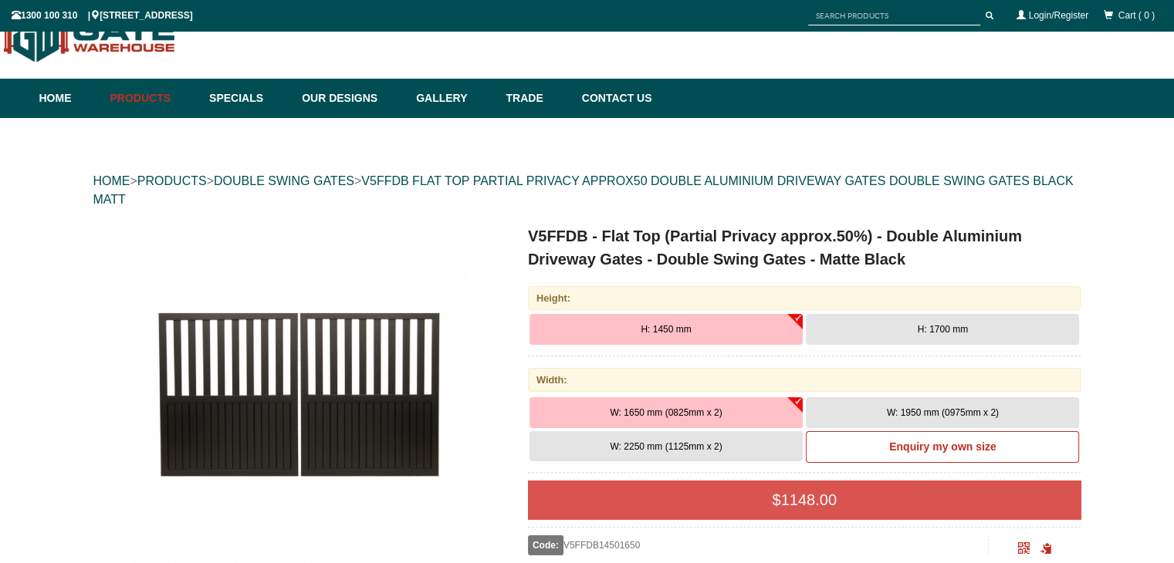
click at [898, 324] on button "H: 1700 mm" at bounding box center [942, 329] width 273 height 31
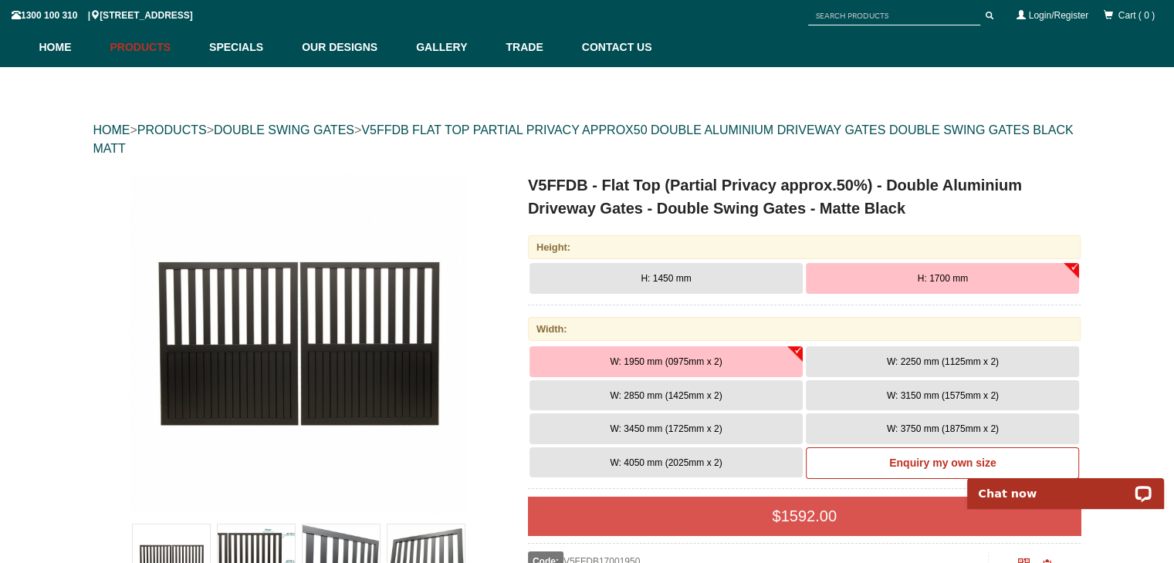
scroll to position [116, 0]
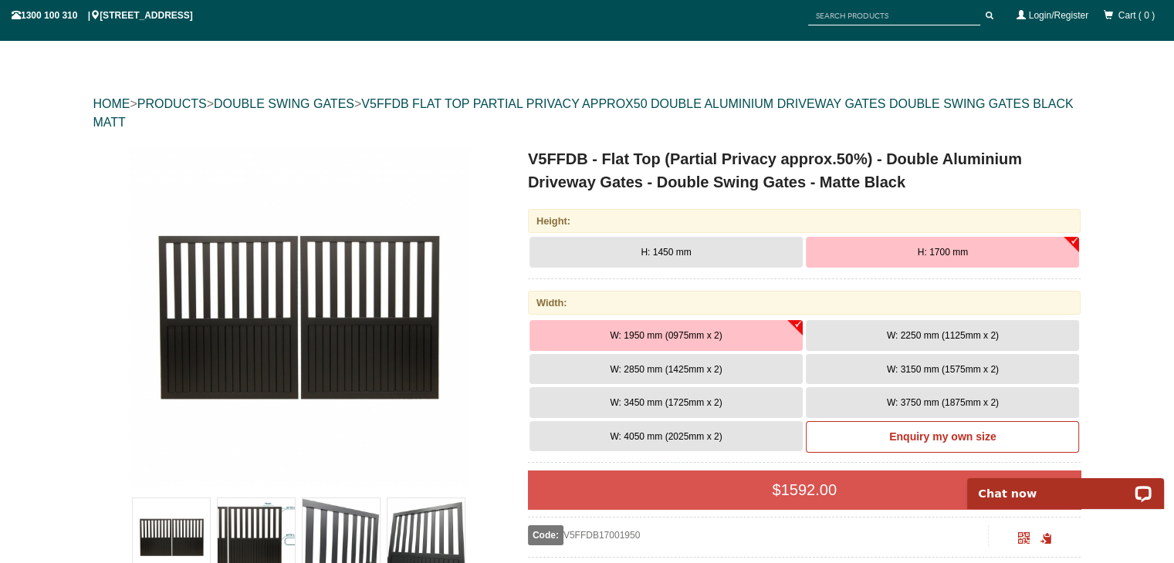
click at [693, 366] on span "W: 2850 mm (1425mm x 2)" at bounding box center [666, 369] width 112 height 11
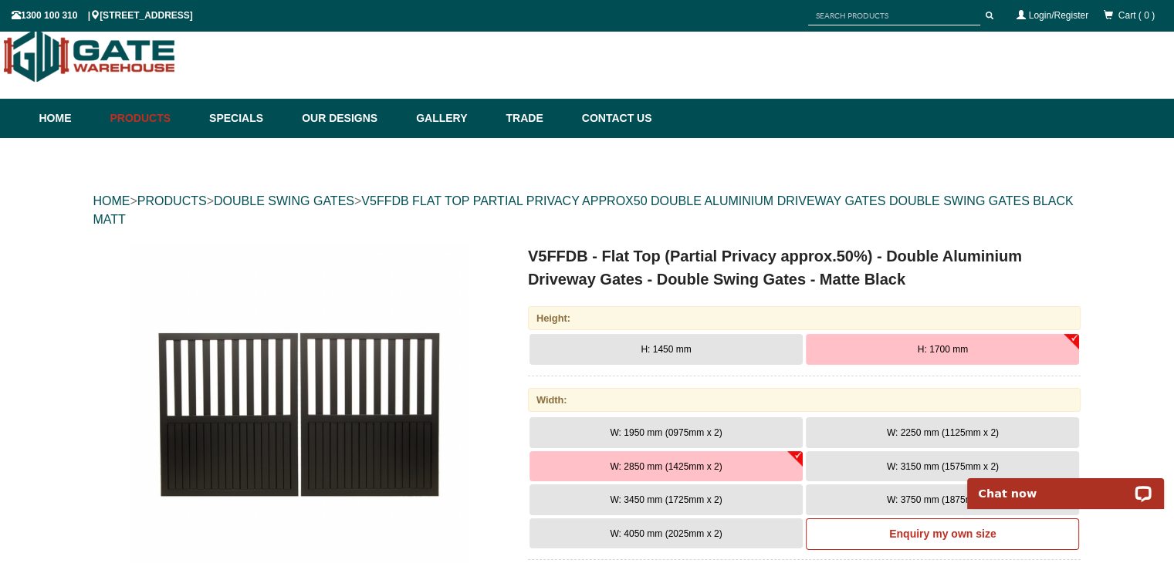
scroll to position [0, 0]
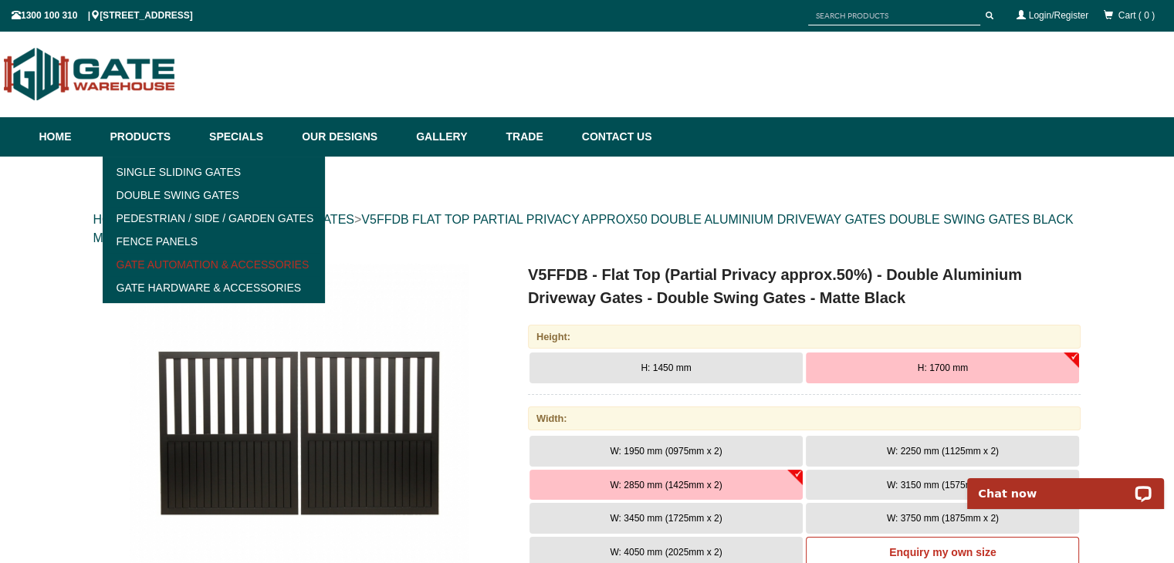
click at [167, 262] on link "Gate Automation & Accessories" at bounding box center [214, 264] width 214 height 23
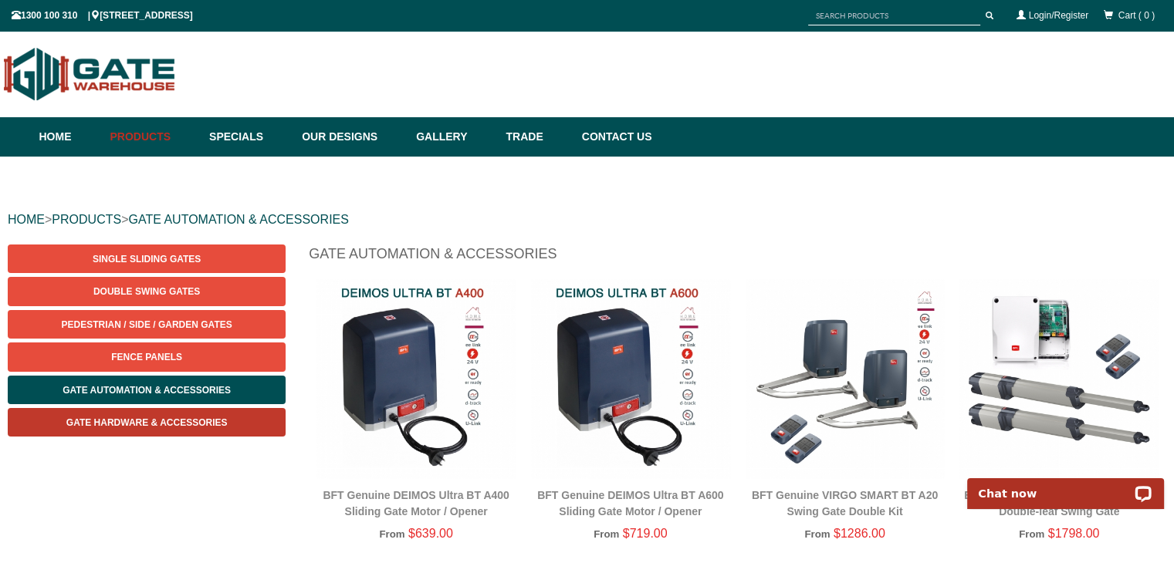
click at [154, 418] on span "Gate Hardware & Accessories" at bounding box center [146, 423] width 161 height 11
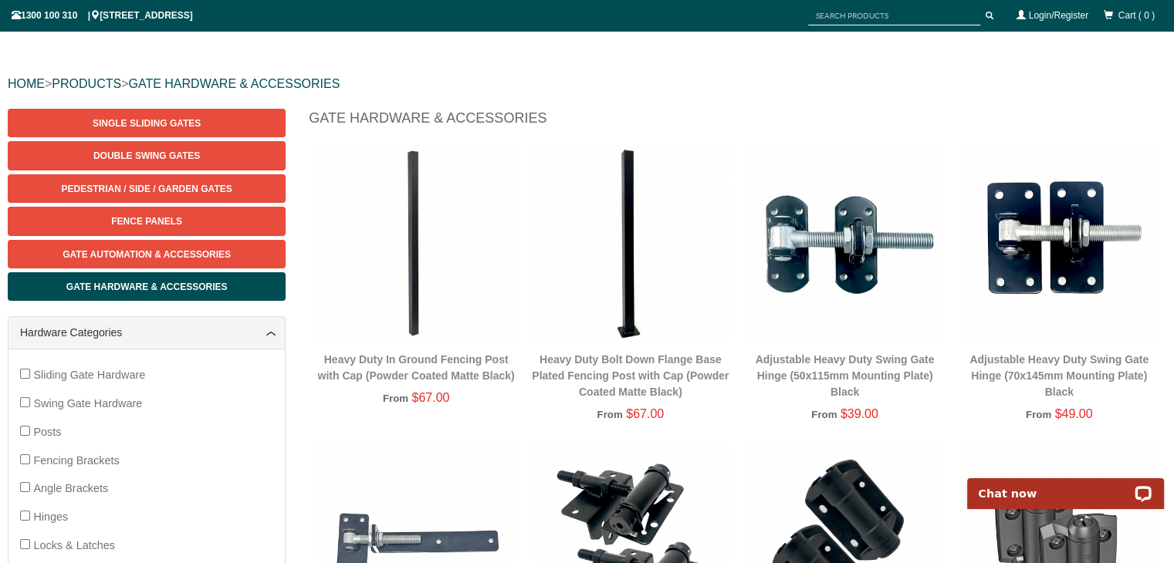
scroll to position [116, 0]
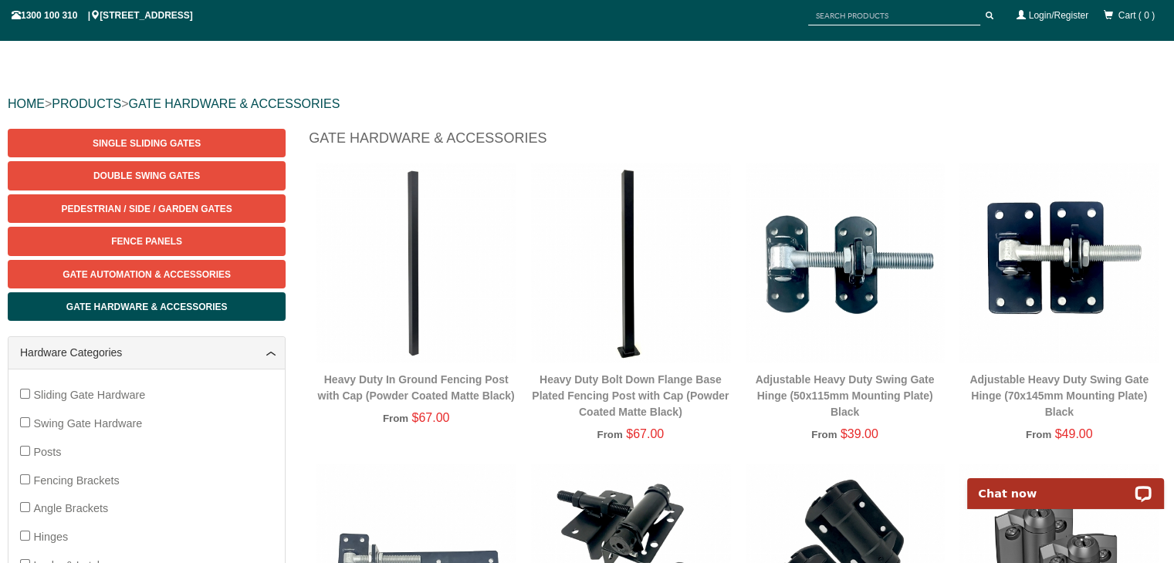
click at [416, 343] on img at bounding box center [415, 263] width 199 height 199
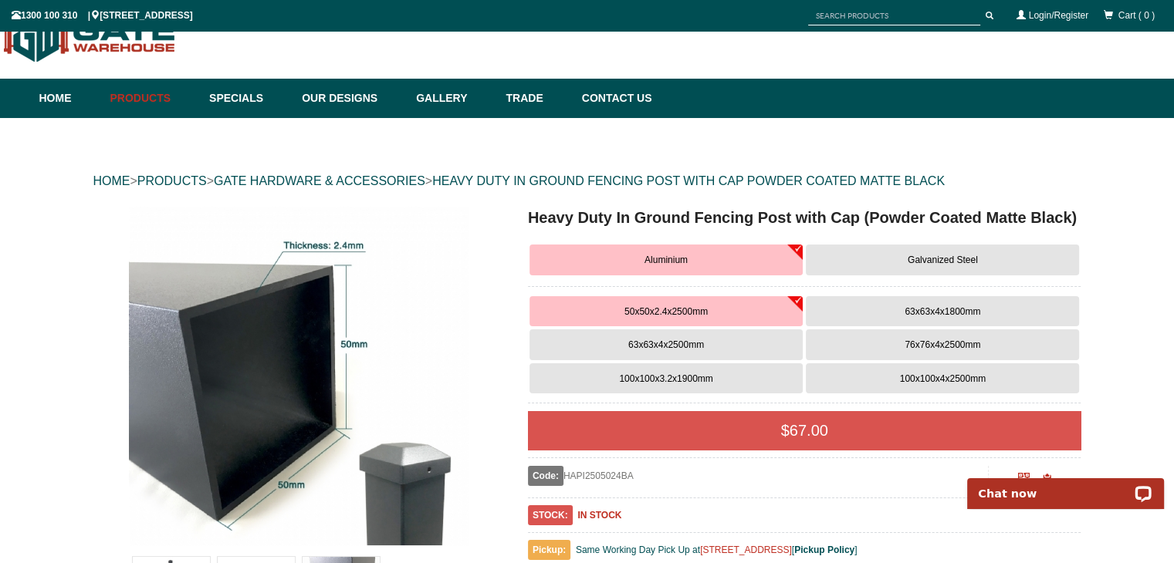
click at [927, 380] on span "100x100x4x2500mm" at bounding box center [943, 379] width 86 height 11
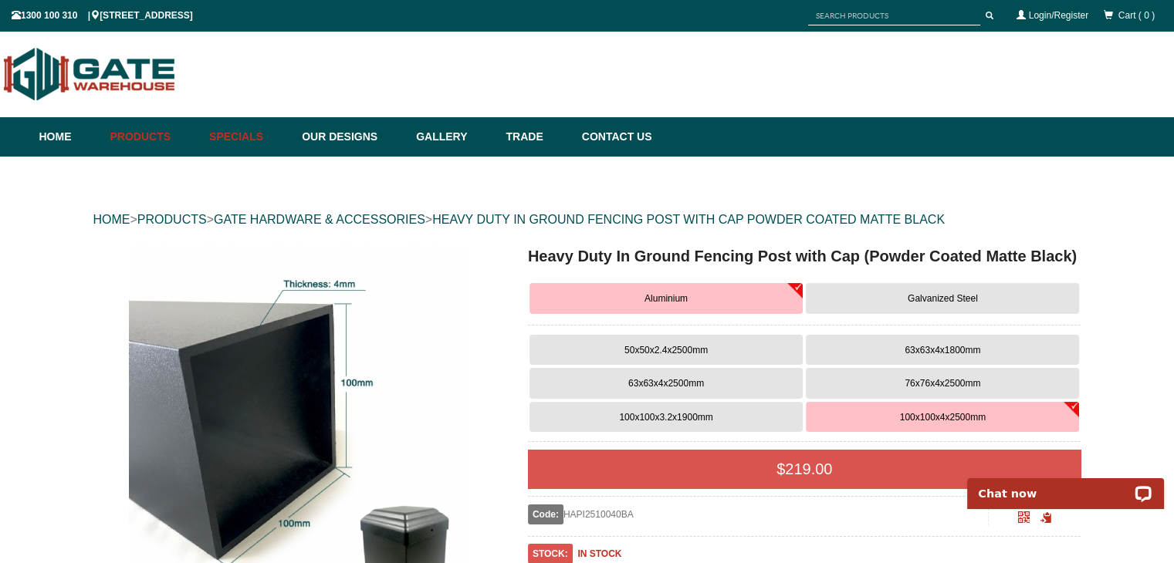
click at [244, 136] on link "Specials" at bounding box center [247, 136] width 93 height 39
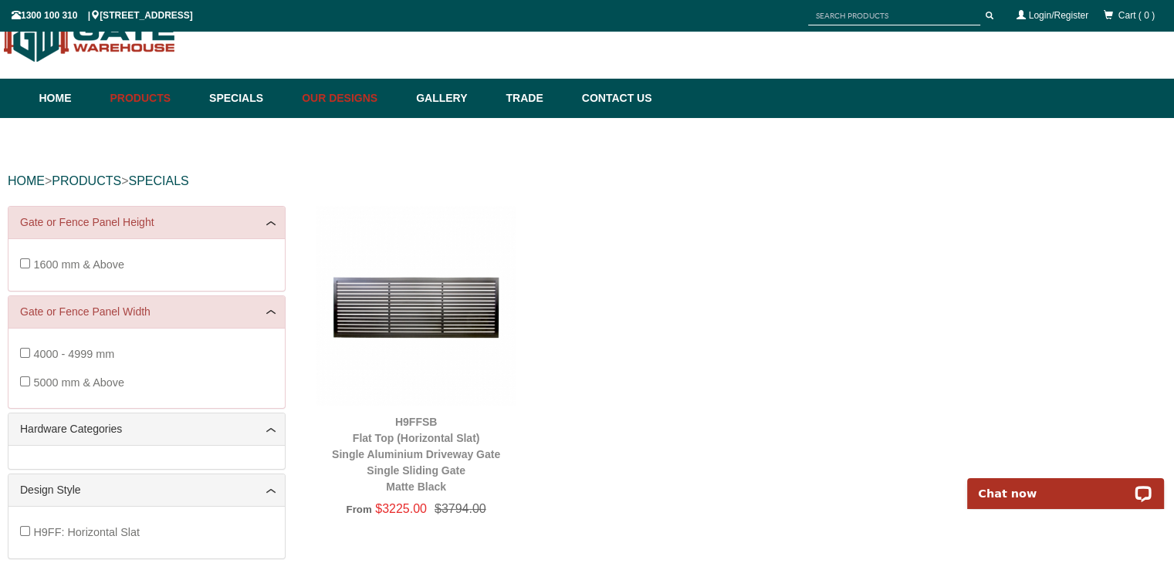
click at [349, 96] on link "Our Designs" at bounding box center [351, 98] width 114 height 39
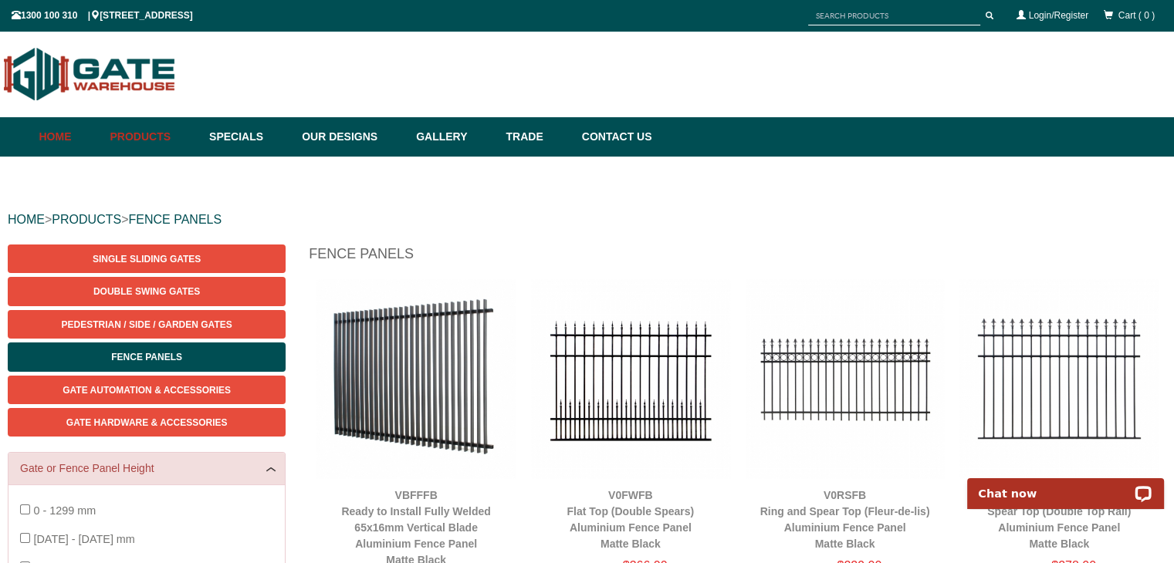
click at [63, 143] on link "Home" at bounding box center [70, 136] width 63 height 39
